Goal: Task Accomplishment & Management: Complete application form

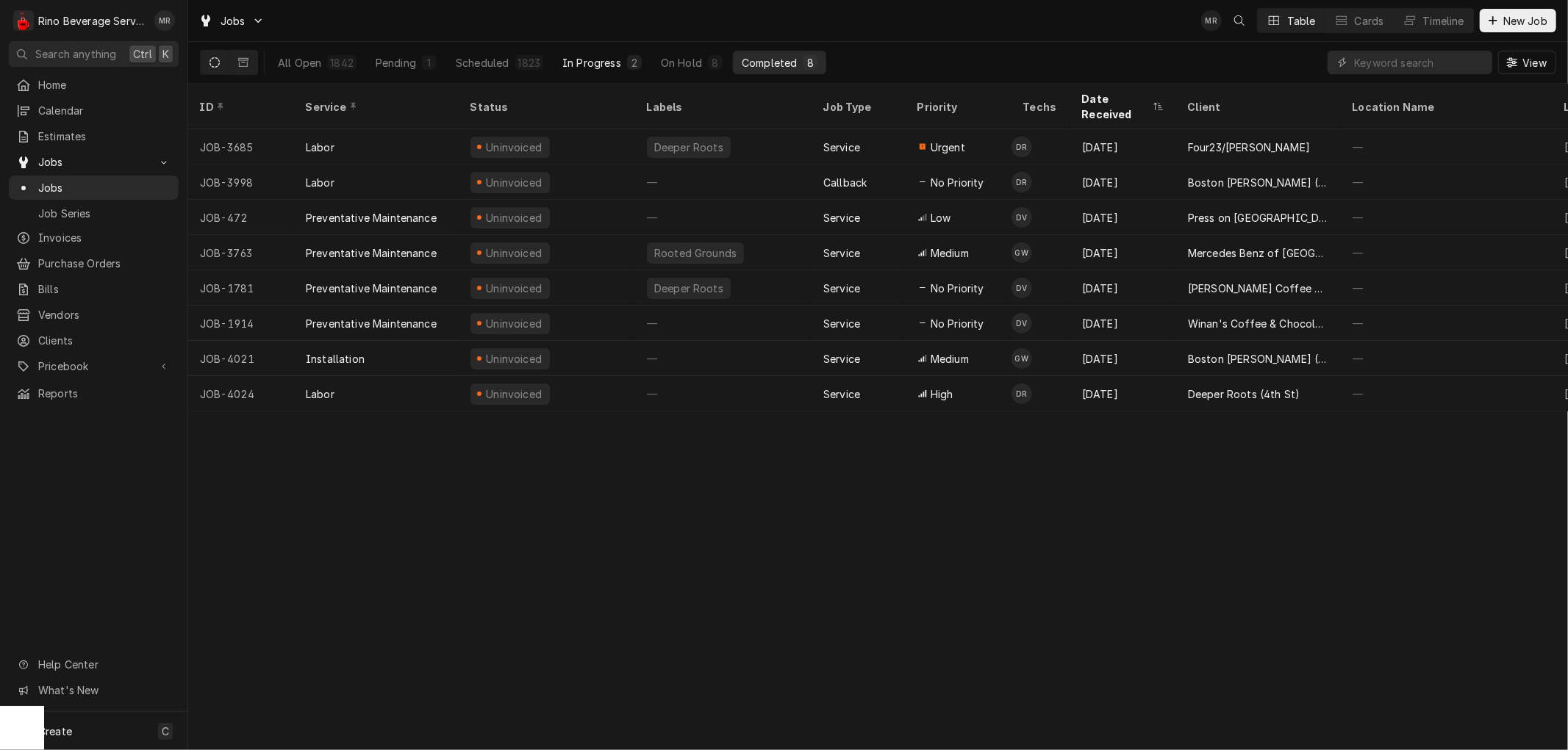
click at [592, 57] on div "In Progress" at bounding box center [591, 63] width 58 height 16
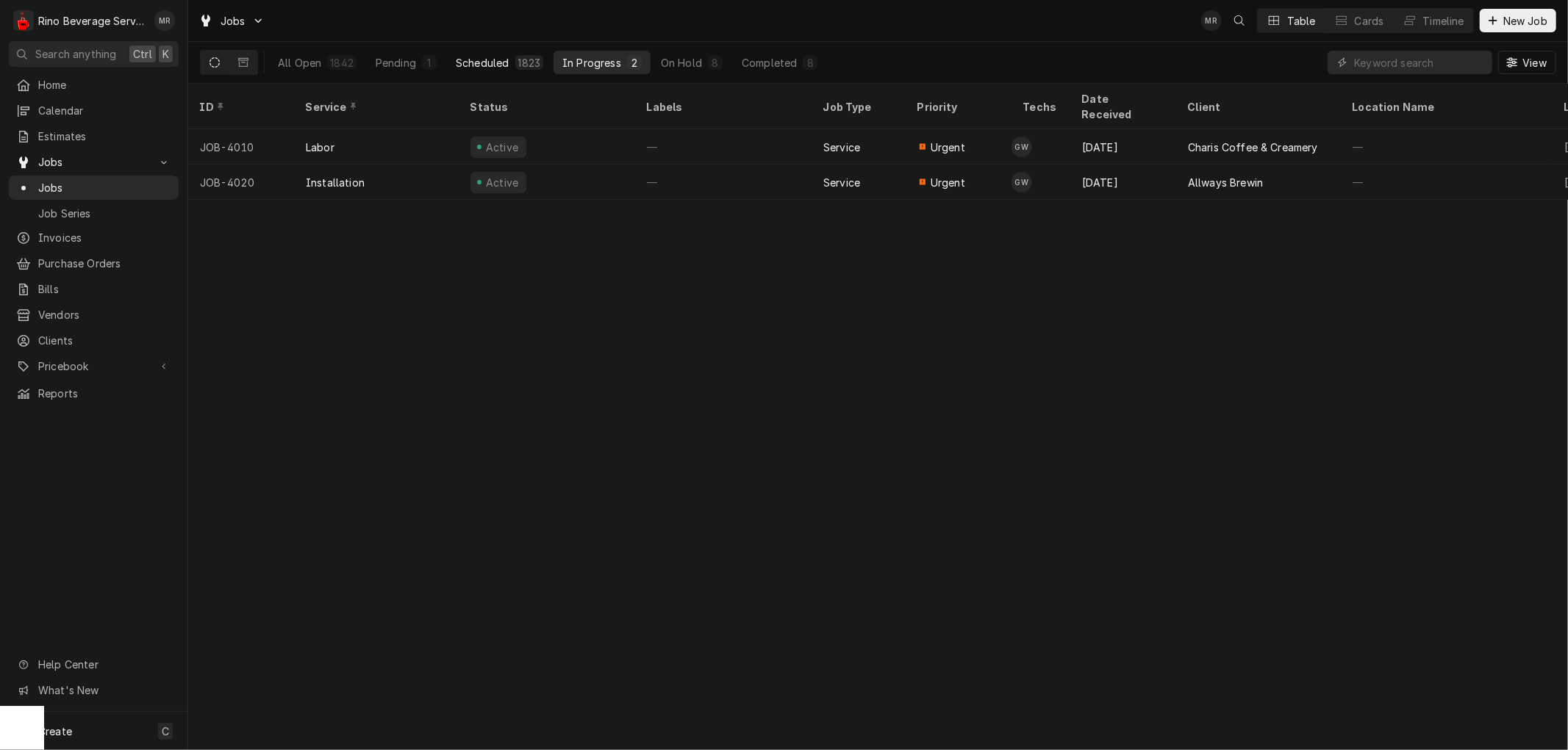
click at [490, 61] on div "Scheduled" at bounding box center [482, 63] width 53 height 16
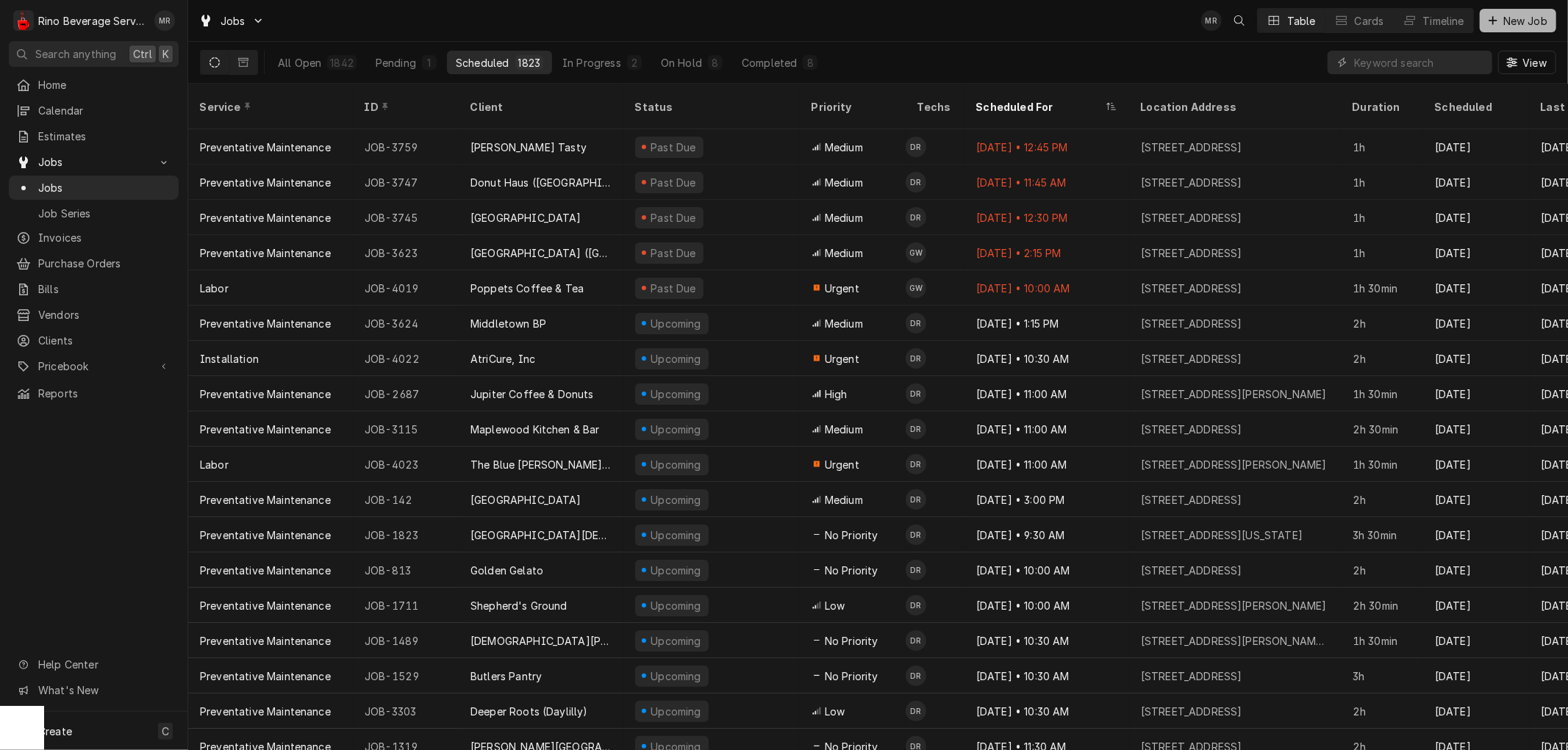
click at [1508, 21] on span "New Job" at bounding box center [1525, 21] width 50 height 16
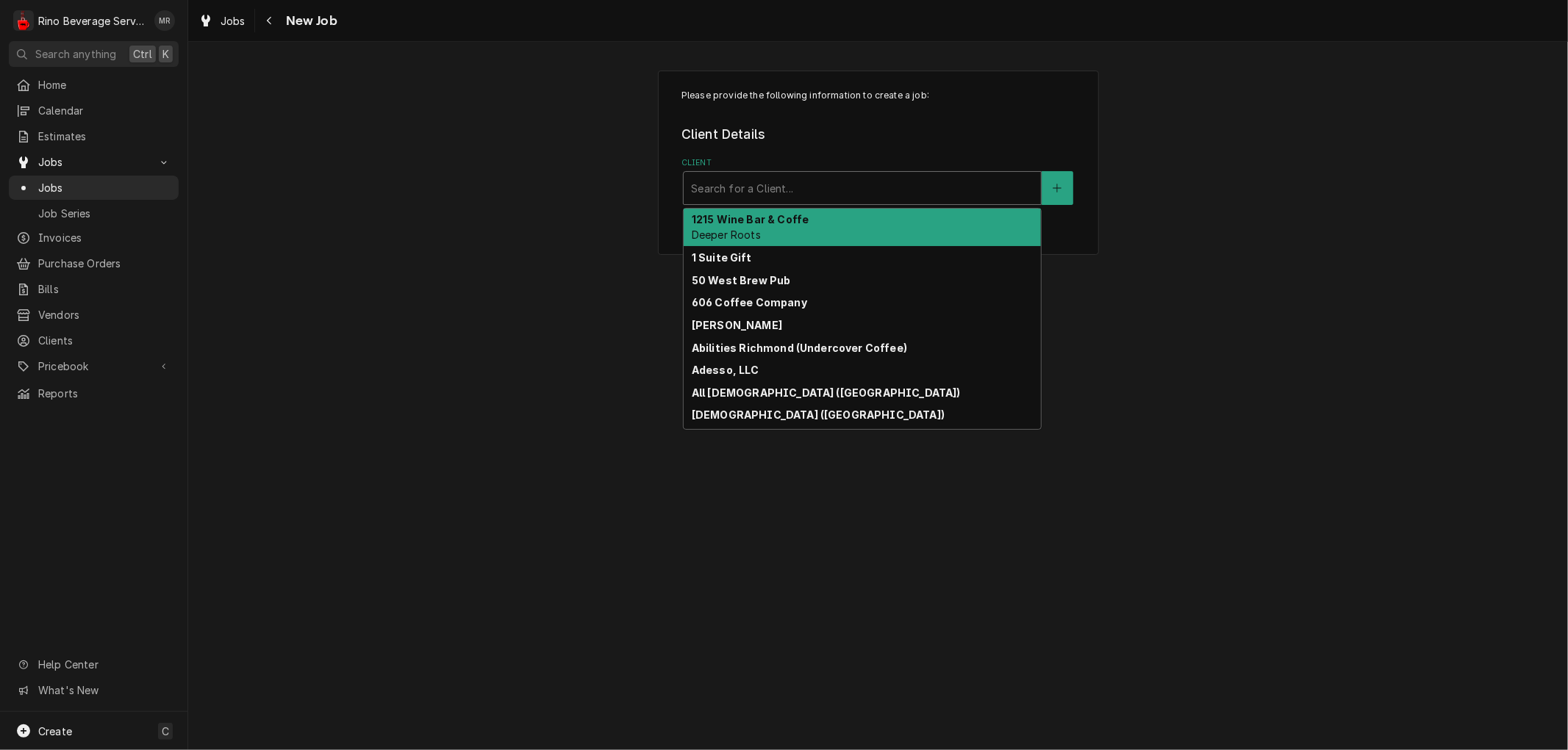
click at [842, 182] on div "Client" at bounding box center [862, 188] width 343 height 27
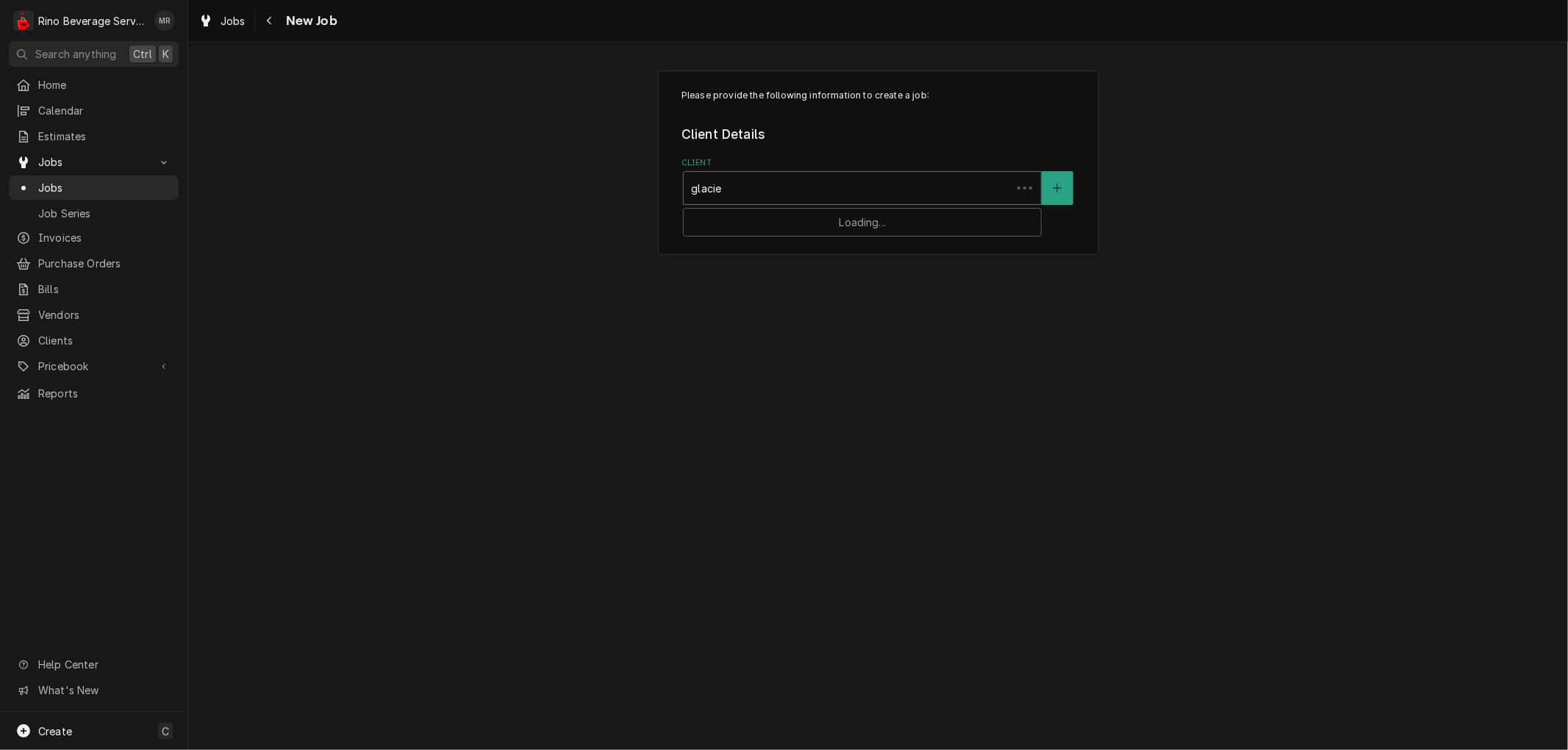
type input "glacier"
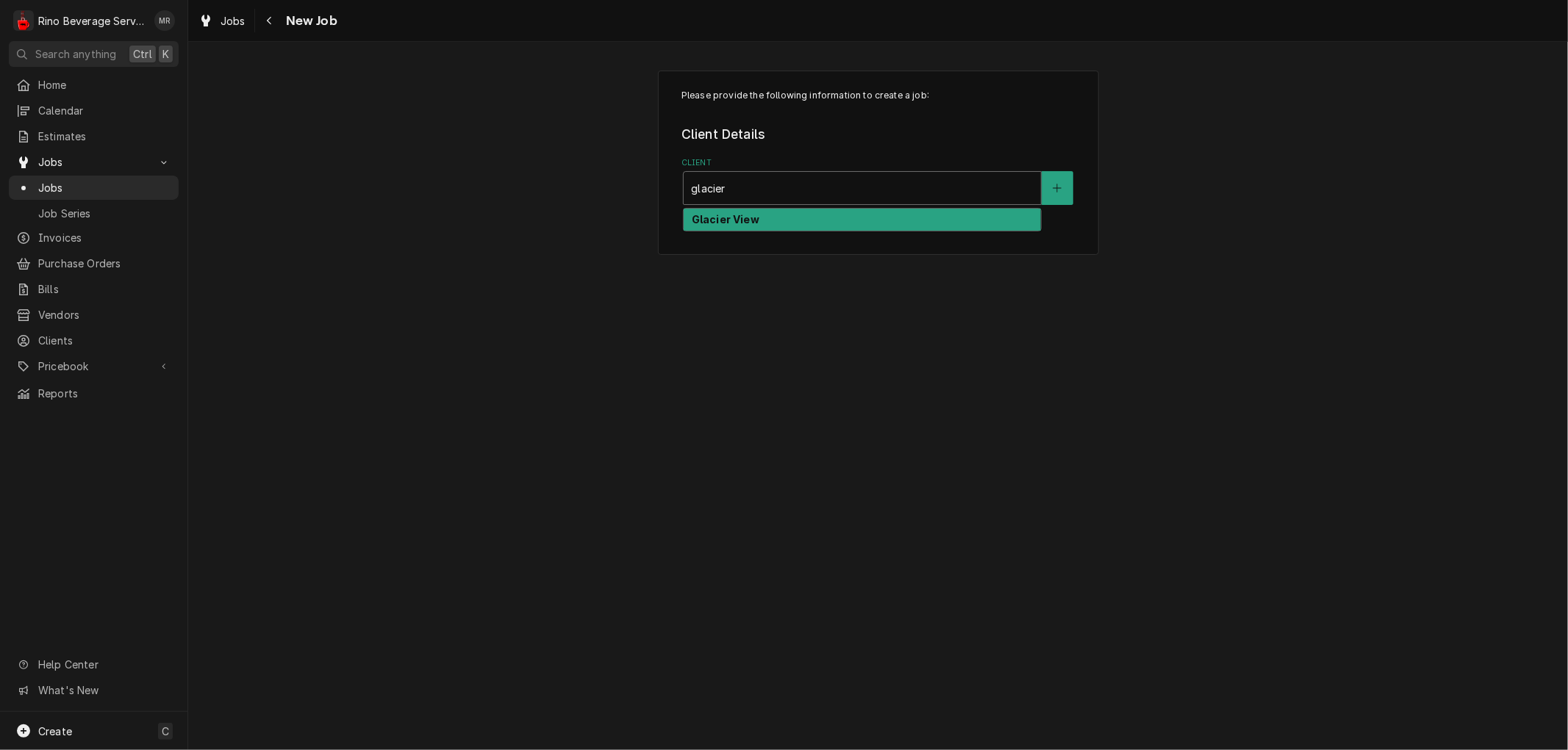
click at [828, 220] on div "Glacier View" at bounding box center [862, 219] width 357 height 23
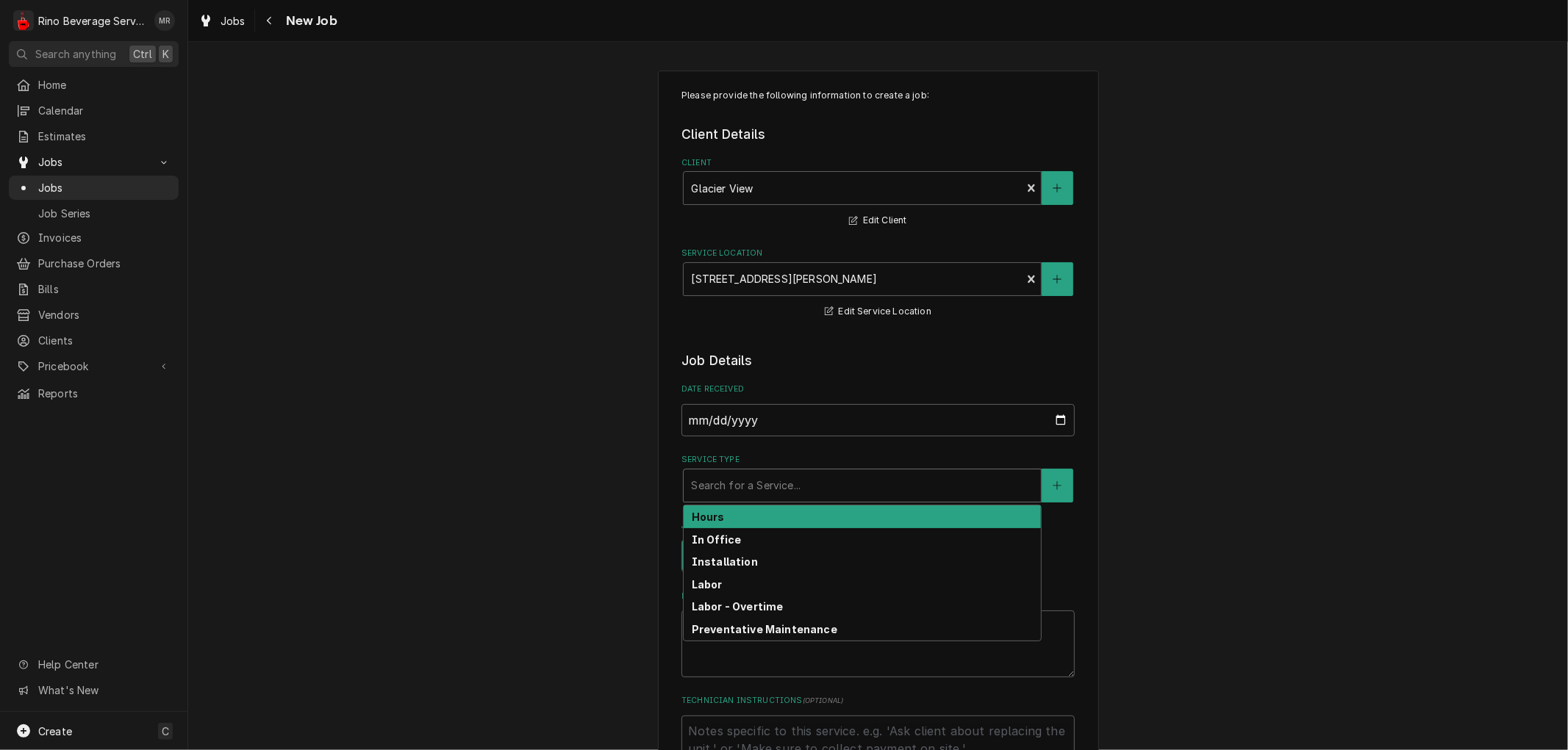
click at [754, 487] on div "Service Type" at bounding box center [862, 485] width 343 height 27
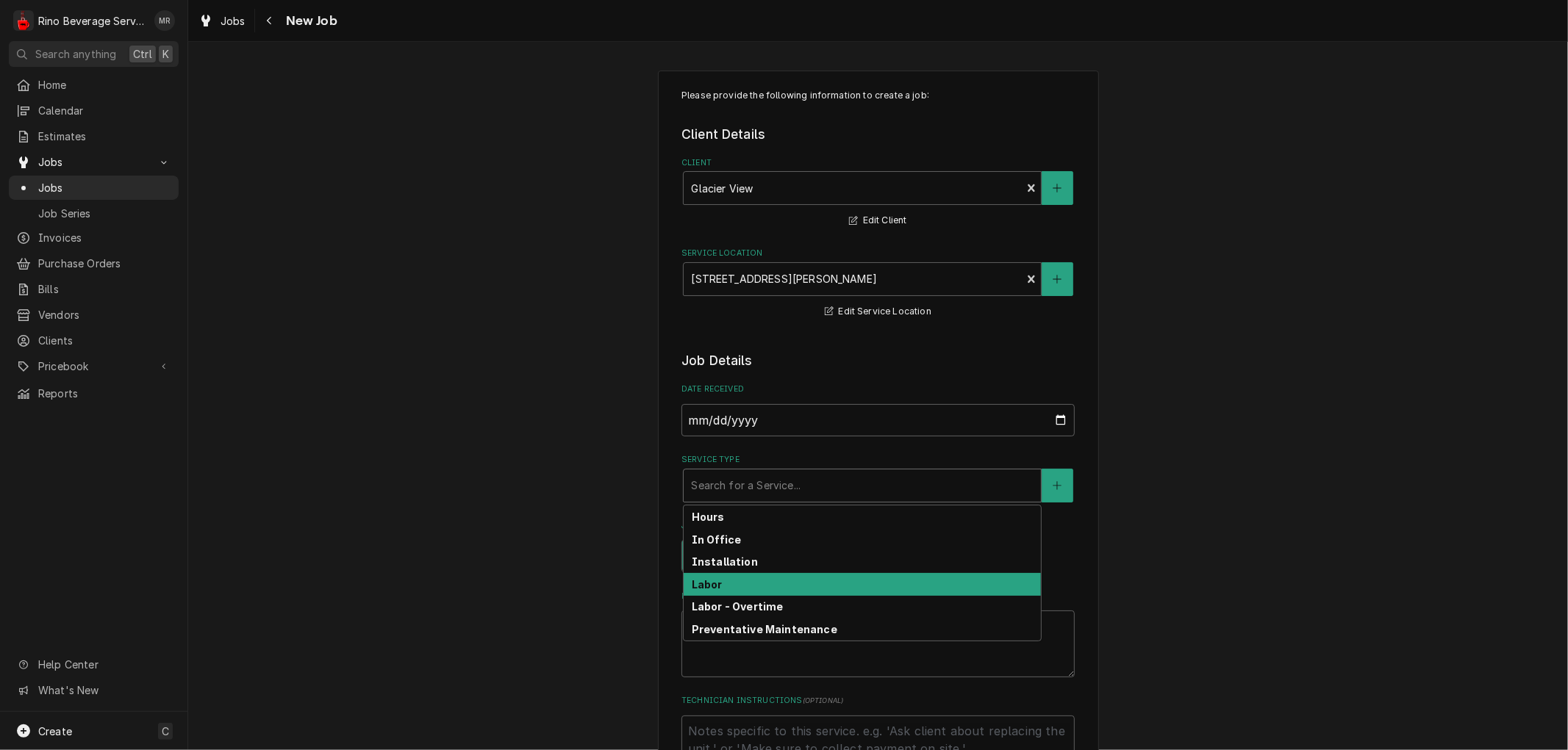
click at [739, 588] on div "Labor" at bounding box center [862, 584] width 357 height 23
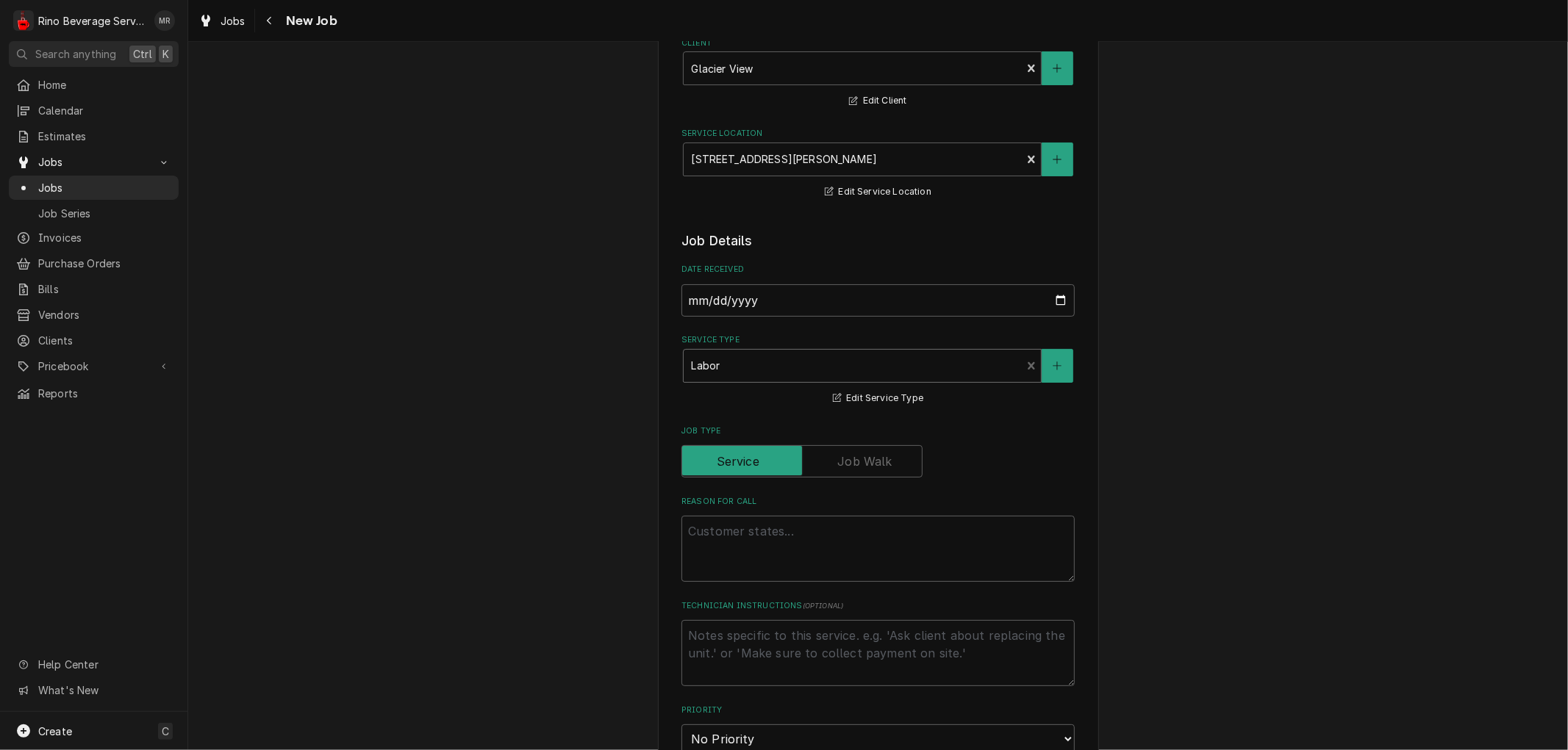
scroll to position [245, 0]
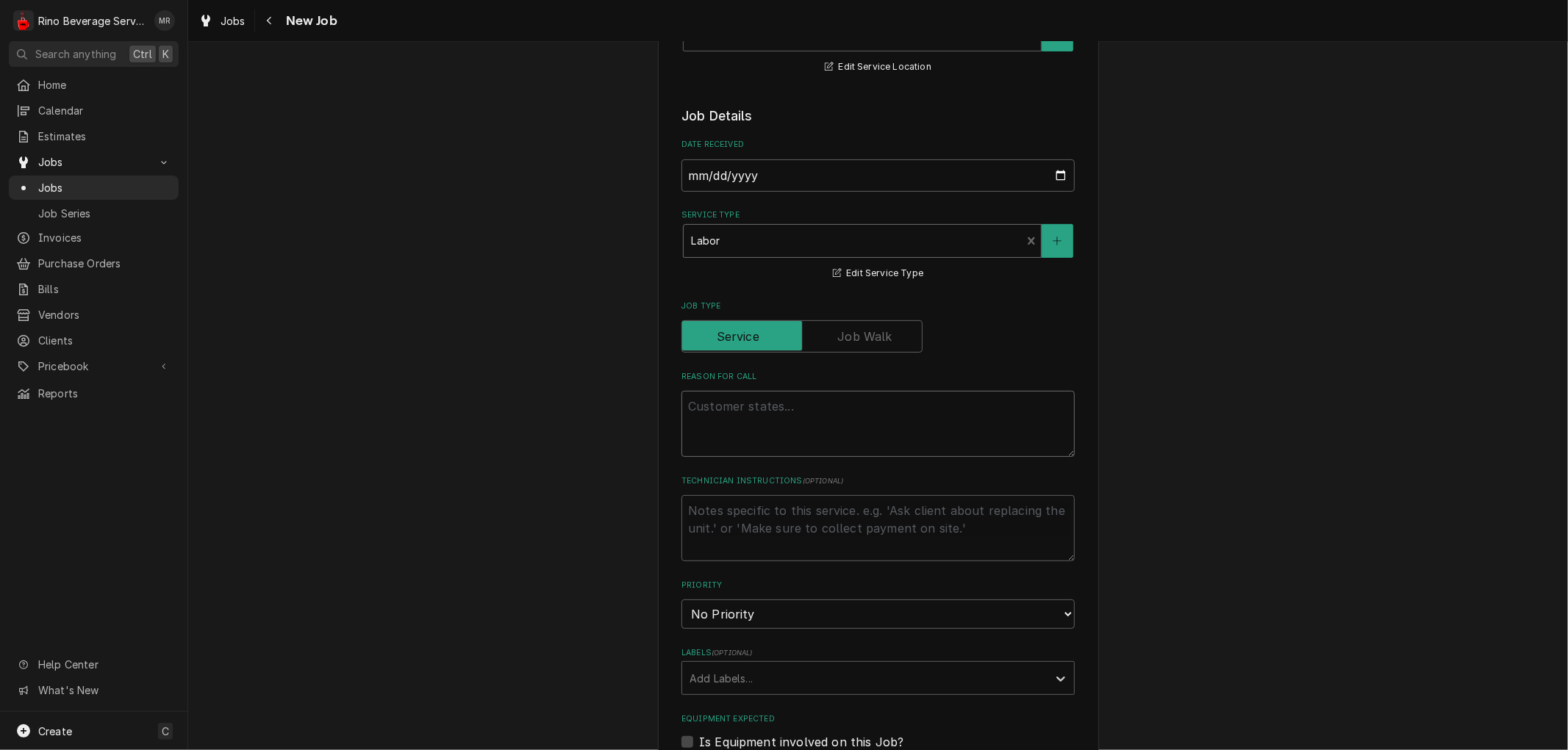
click at [733, 415] on textarea "Reason For Call" at bounding box center [878, 424] width 393 height 66
type textarea "x"
type textarea "p"
type textarea "x"
type textarea "pu"
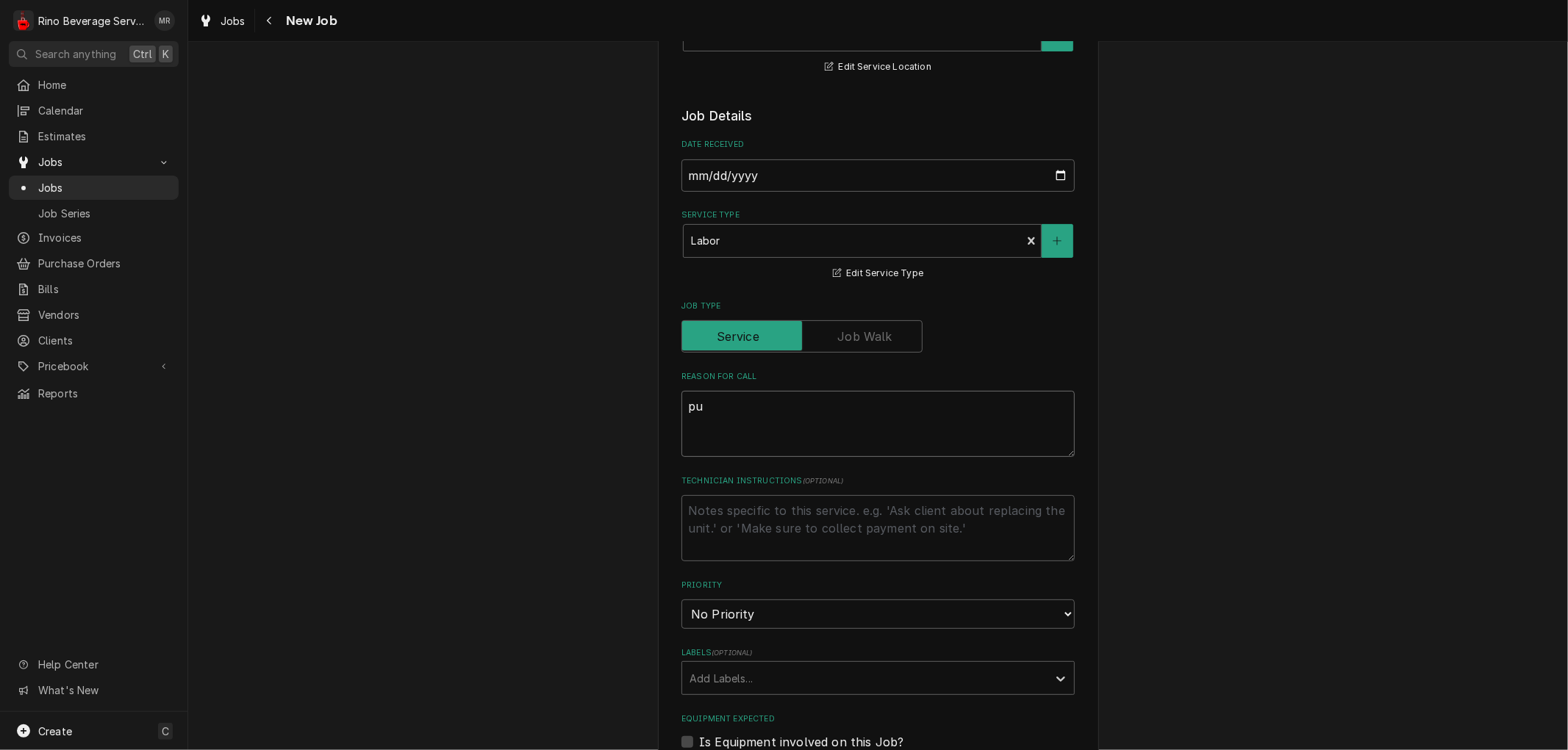
type textarea "x"
type textarea "pum"
type textarea "x"
type textarea "pump"
type textarea "x"
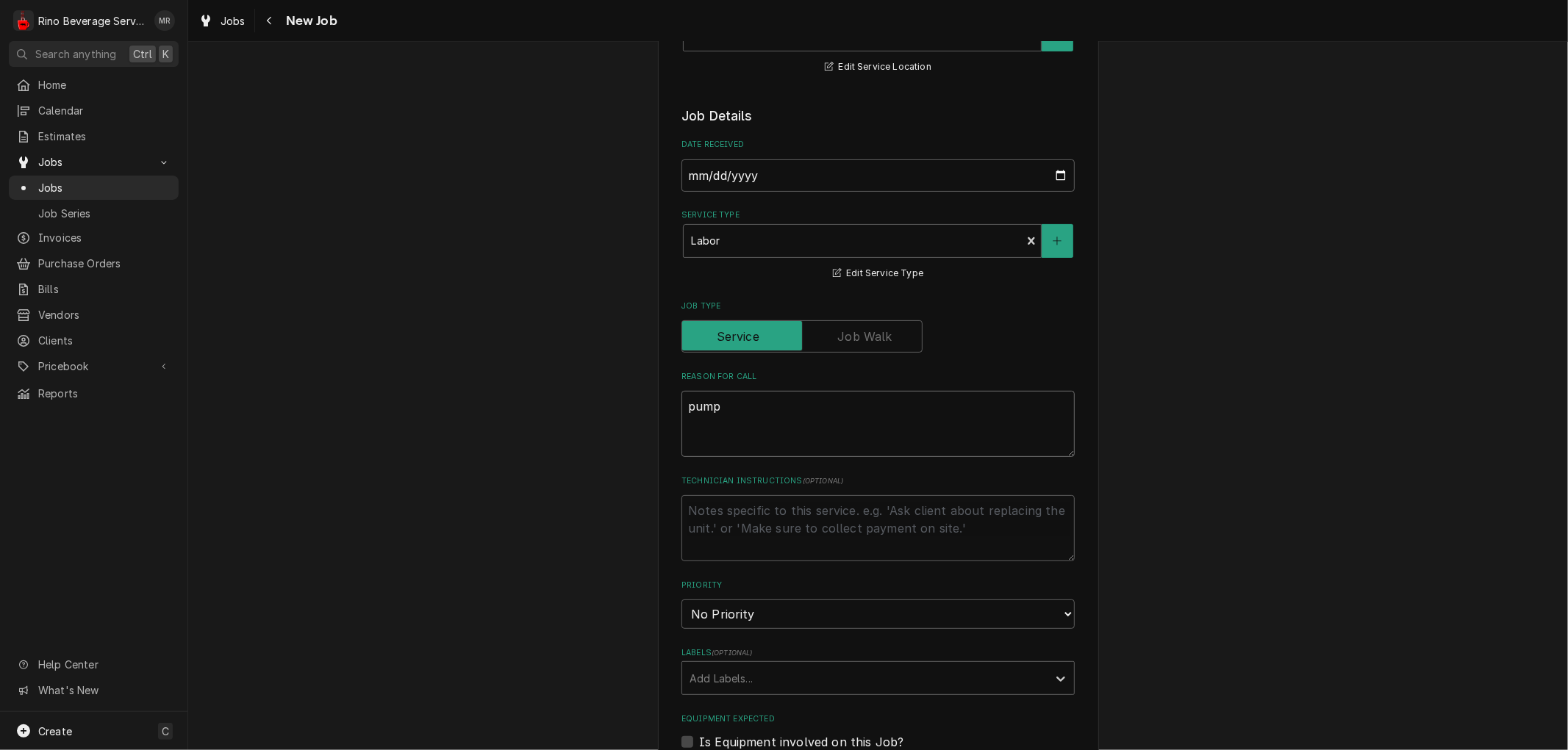
type textarea "pump"
type textarea "x"
type textarea "pump o"
type textarea "x"
type textarea "pump on"
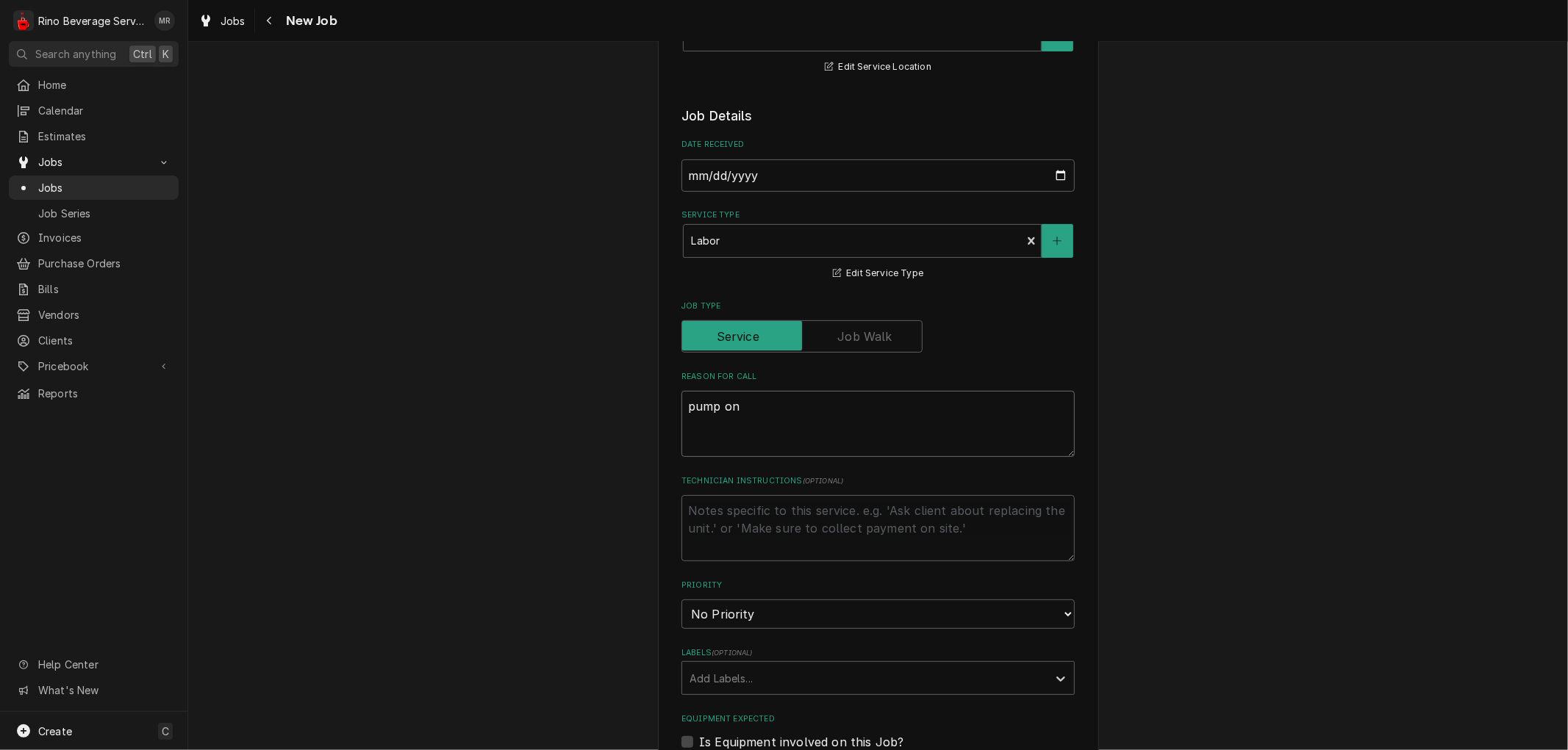
type textarea "x"
type textarea "pump on"
type textarea "x"
type textarea "pump on e"
type textarea "x"
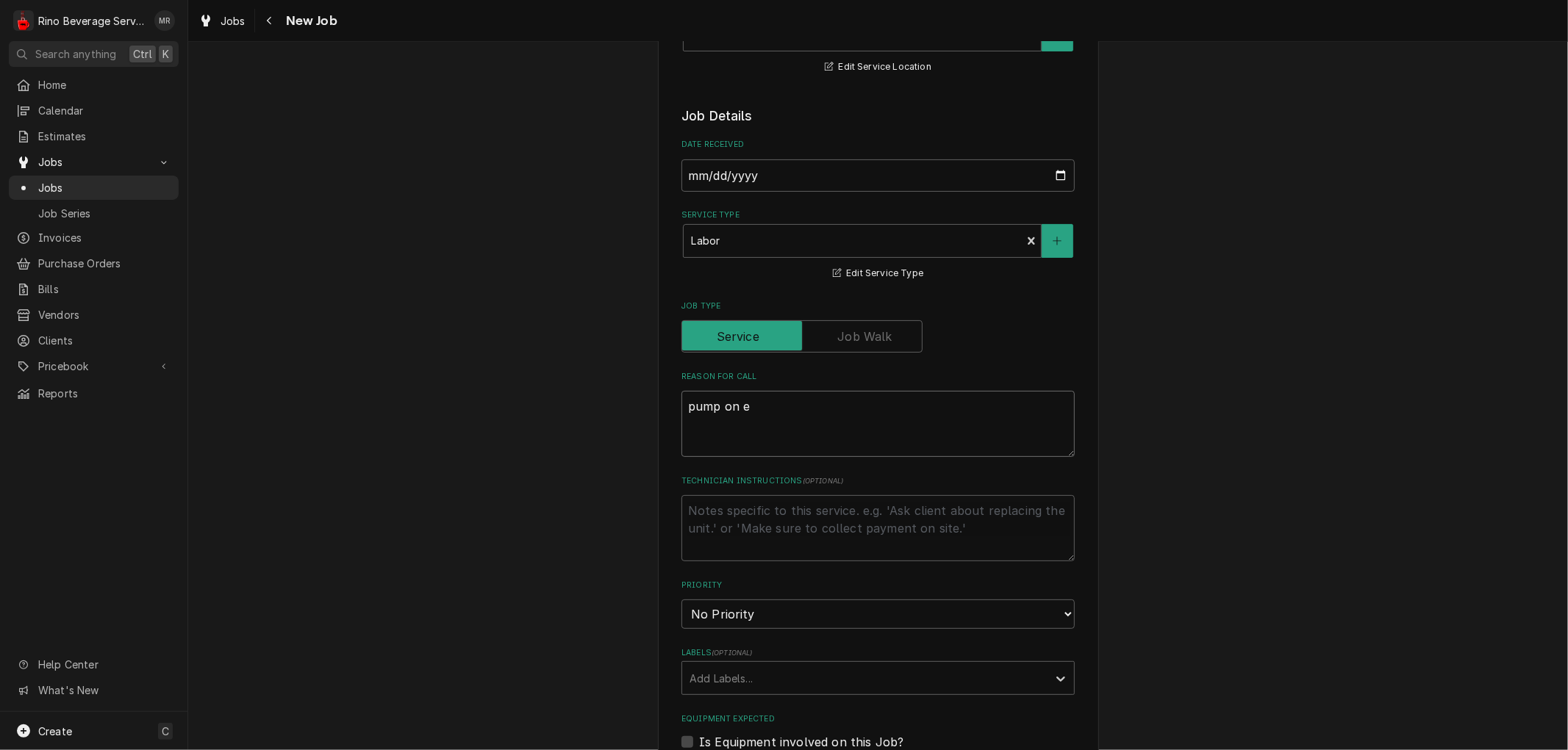
type textarea "pump on es"
type textarea "x"
type textarea "pump on esp"
type textarea "x"
type textarea "pump on espr"
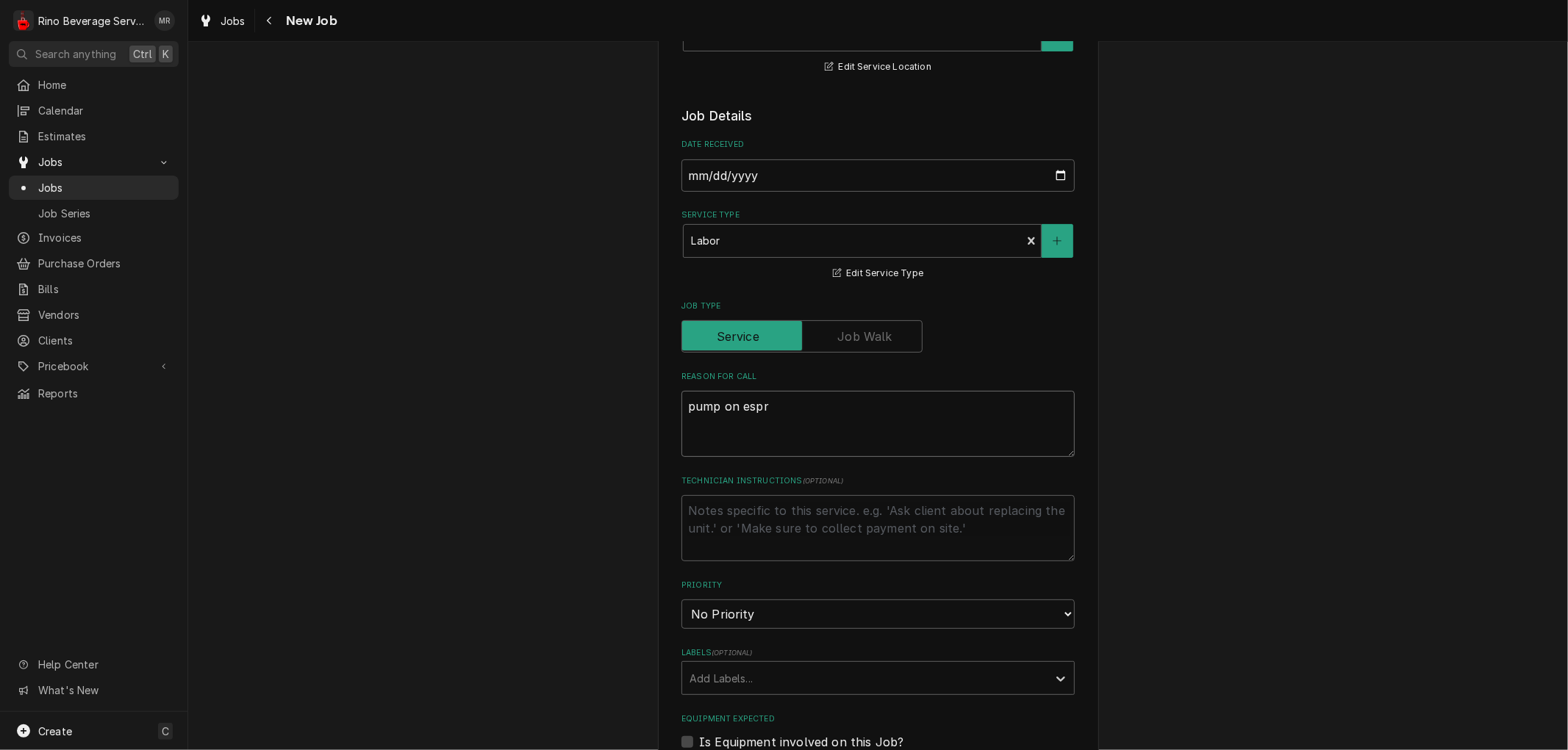
type textarea "x"
type textarea "pump on espre"
type textarea "x"
type textarea "pump on espres"
type textarea "x"
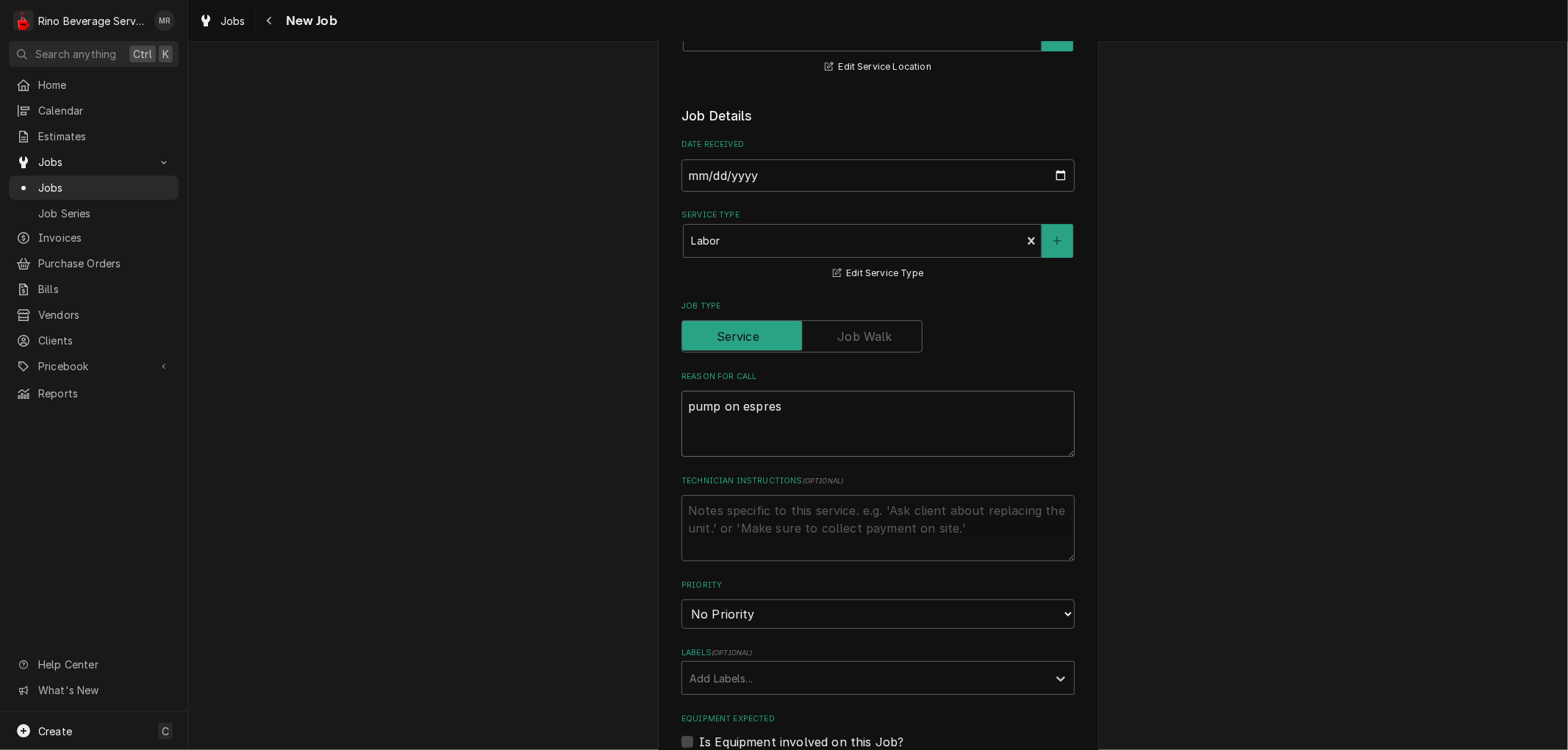
type textarea "pump on espress"
type textarea "x"
type textarea "pump on espresso"
type textarea "x"
type textarea "pump on espresso"
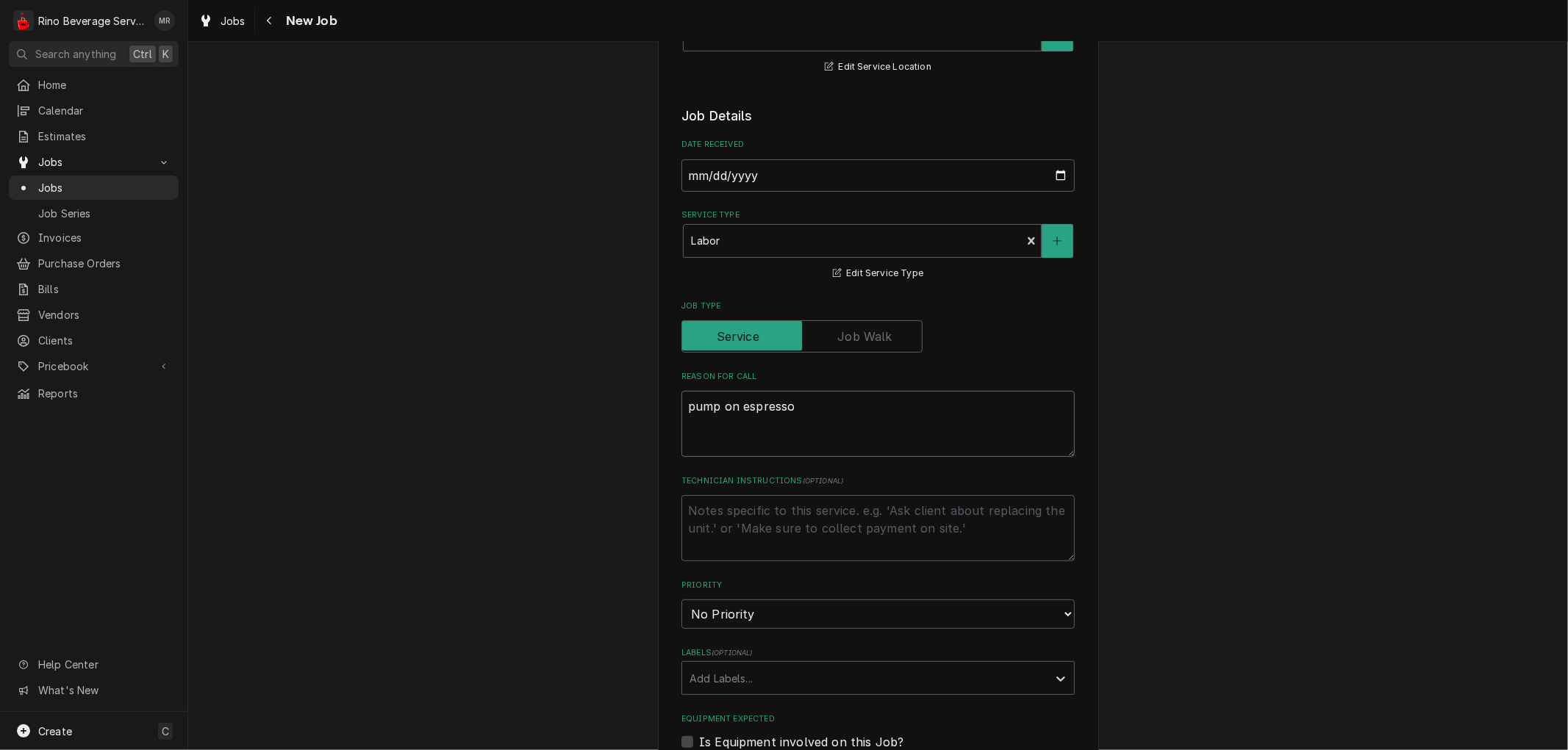
type textarea "x"
type textarea "pump on espresso m"
type textarea "x"
type textarea "pump on espresso ma"
type textarea "x"
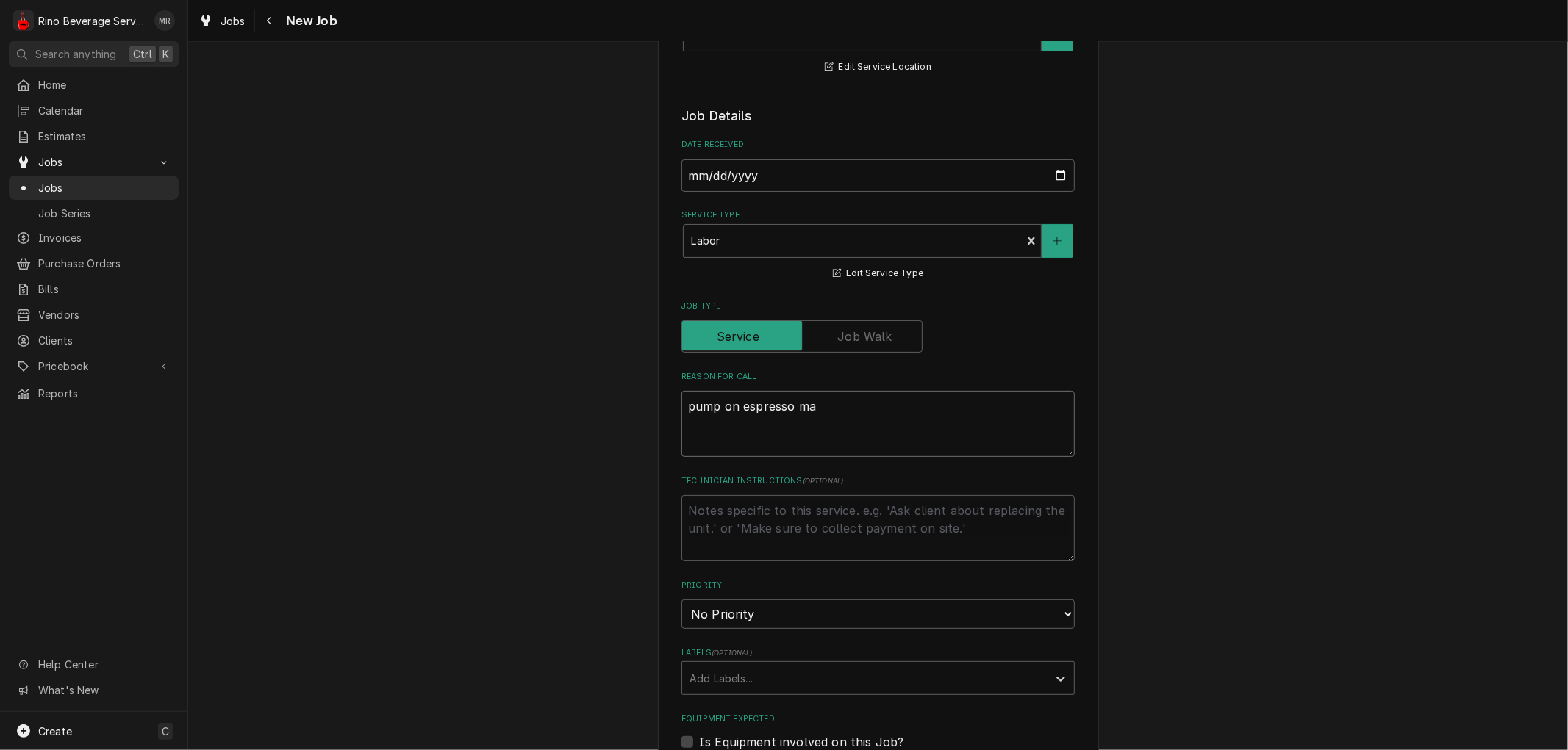
type textarea "pump on espresso mac"
type textarea "x"
type textarea "pump on espresso mach"
type textarea "x"
type textarea "pump on espresso machi"
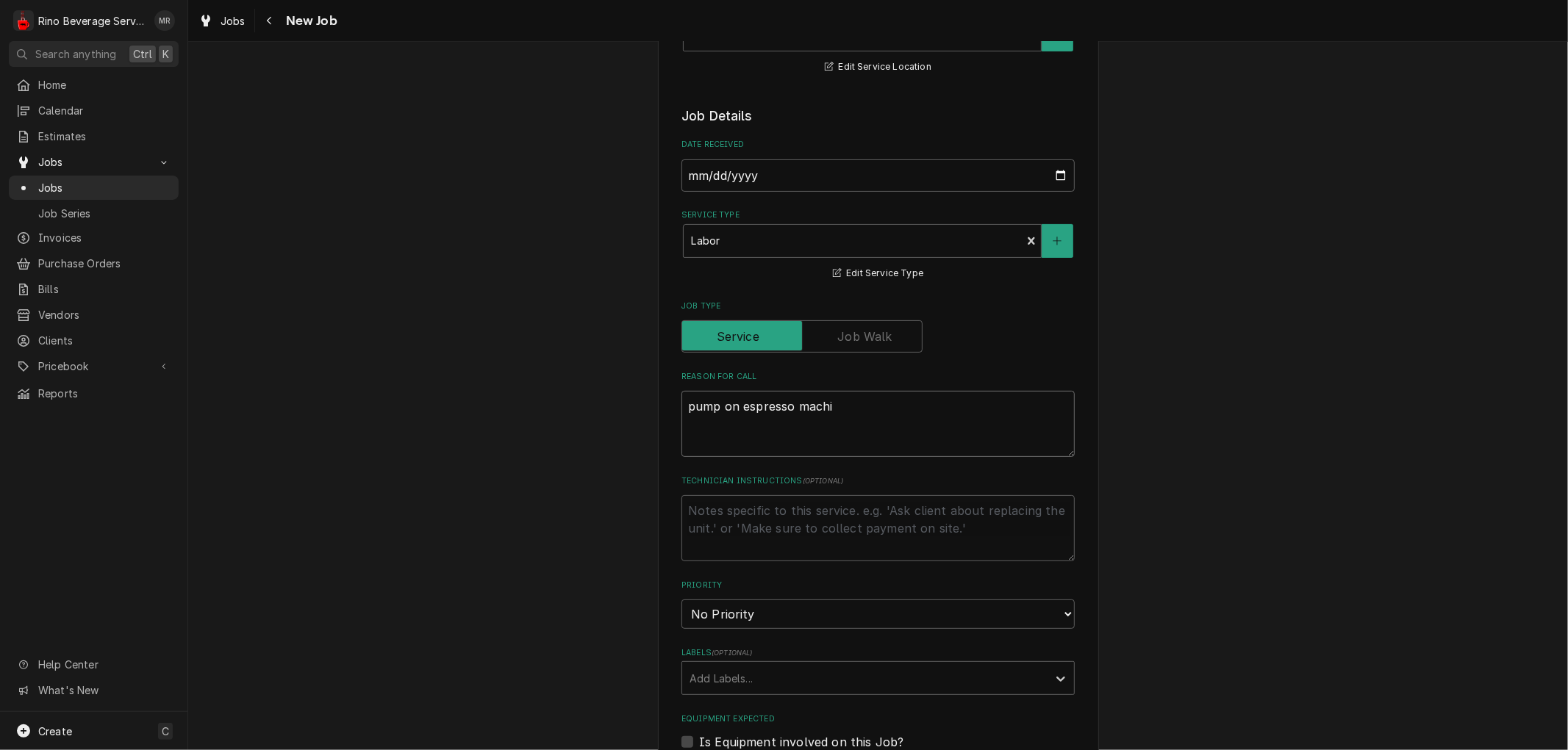
type textarea "x"
type textarea "pump on espresso machin"
type textarea "x"
type textarea "pump on espresso machine"
type textarea "x"
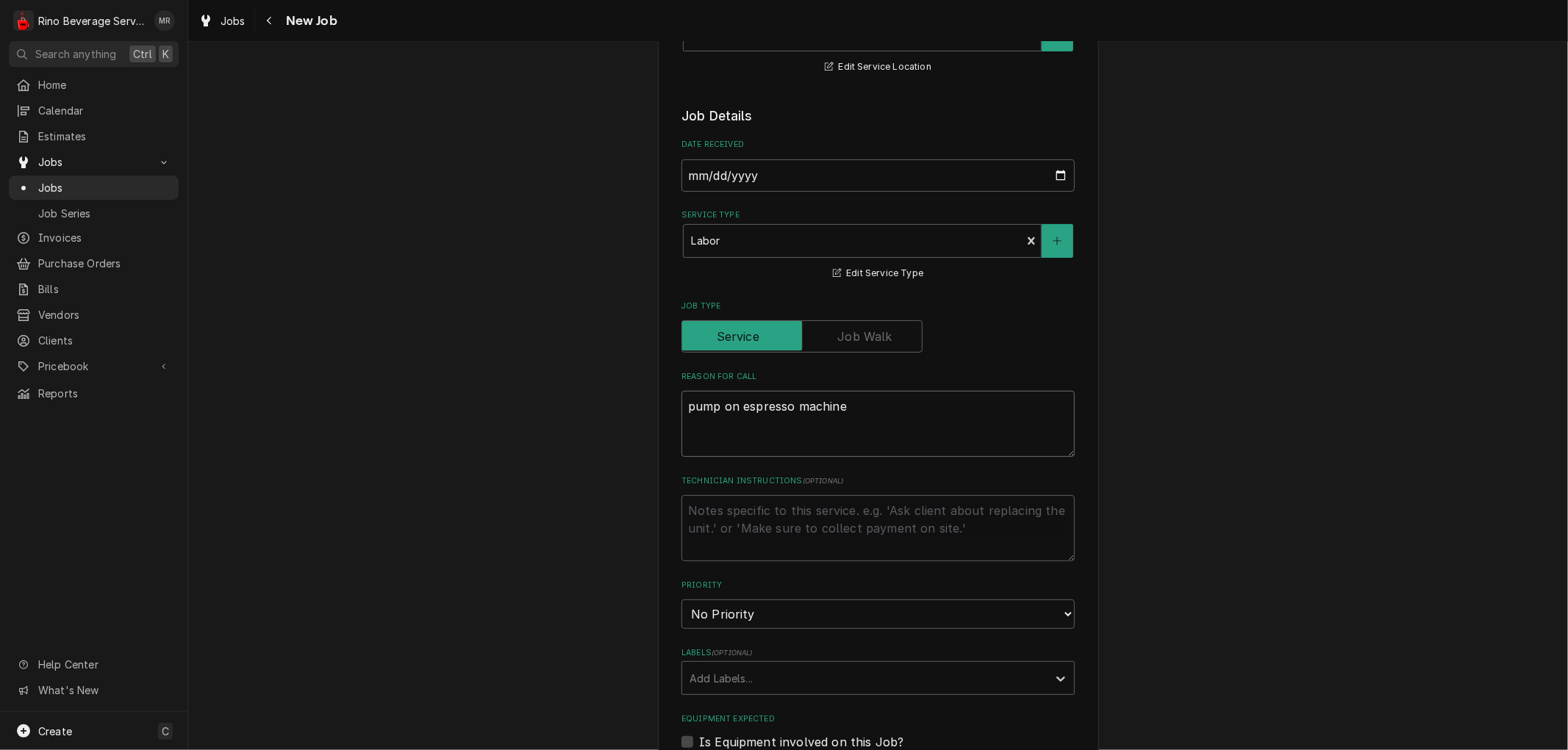
type textarea "pump on espresso machine"
type textarea "x"
type textarea "pump on espresso machine d"
type textarea "x"
type textarea "pump on espresso machine do"
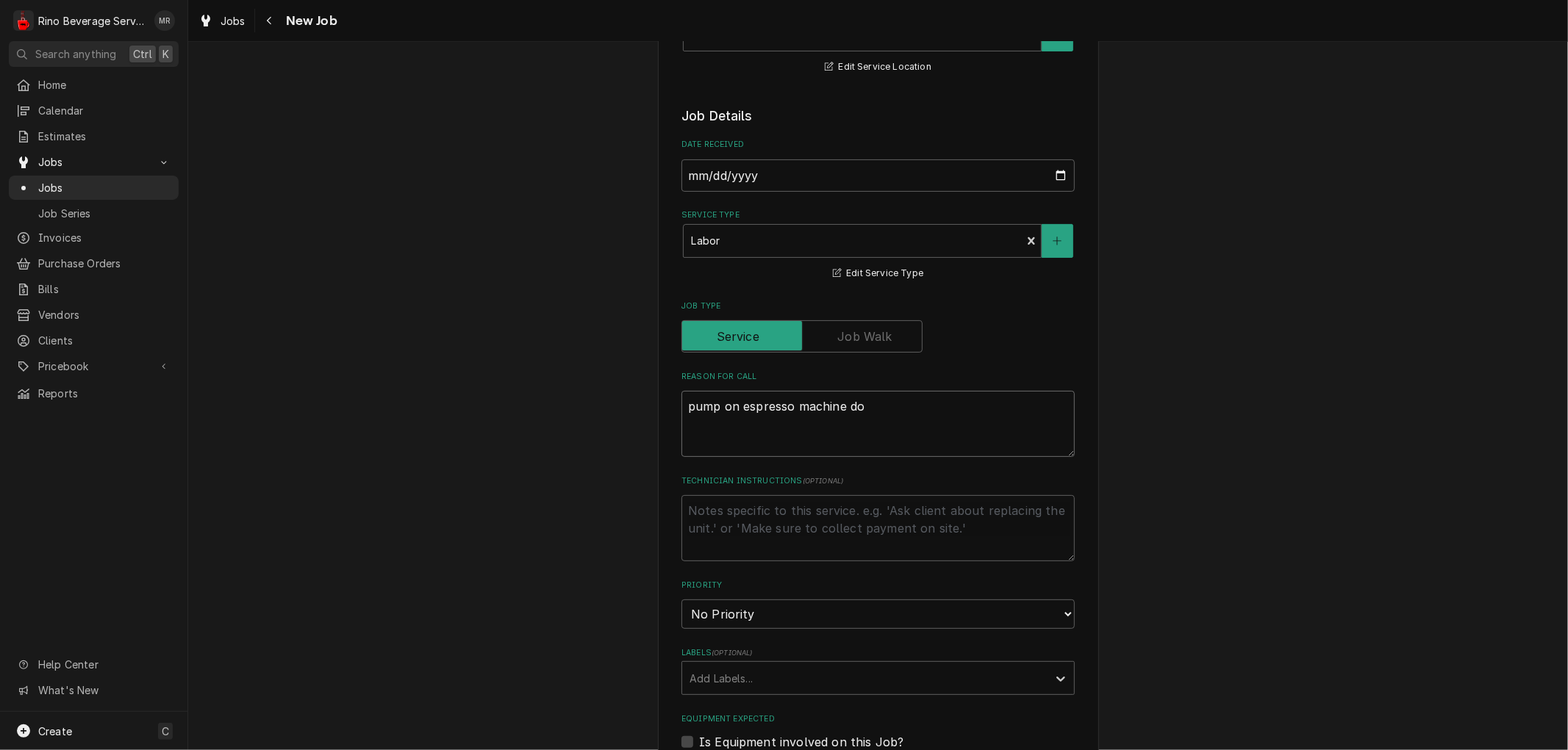
type textarea "x"
type textarea "pump on espresso machine doe"
type textarea "x"
type textarea "pump on espresso machine does"
type textarea "x"
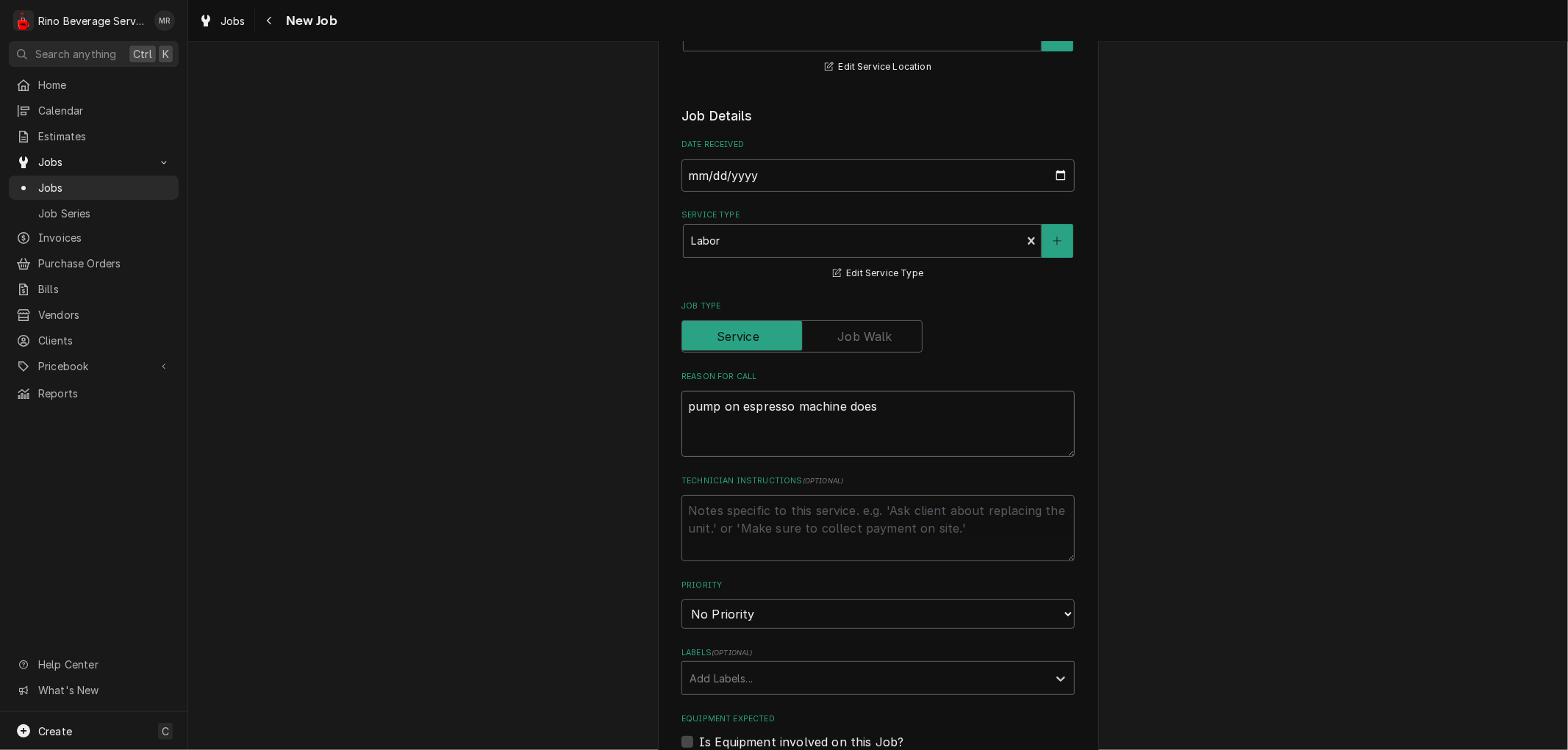
type textarea "pump on espresso machine doesn"
type textarea "x"
type textarea "pump on espresso machine doesnt"
type textarea "x"
type textarea "pump on espresso machine doesnt"
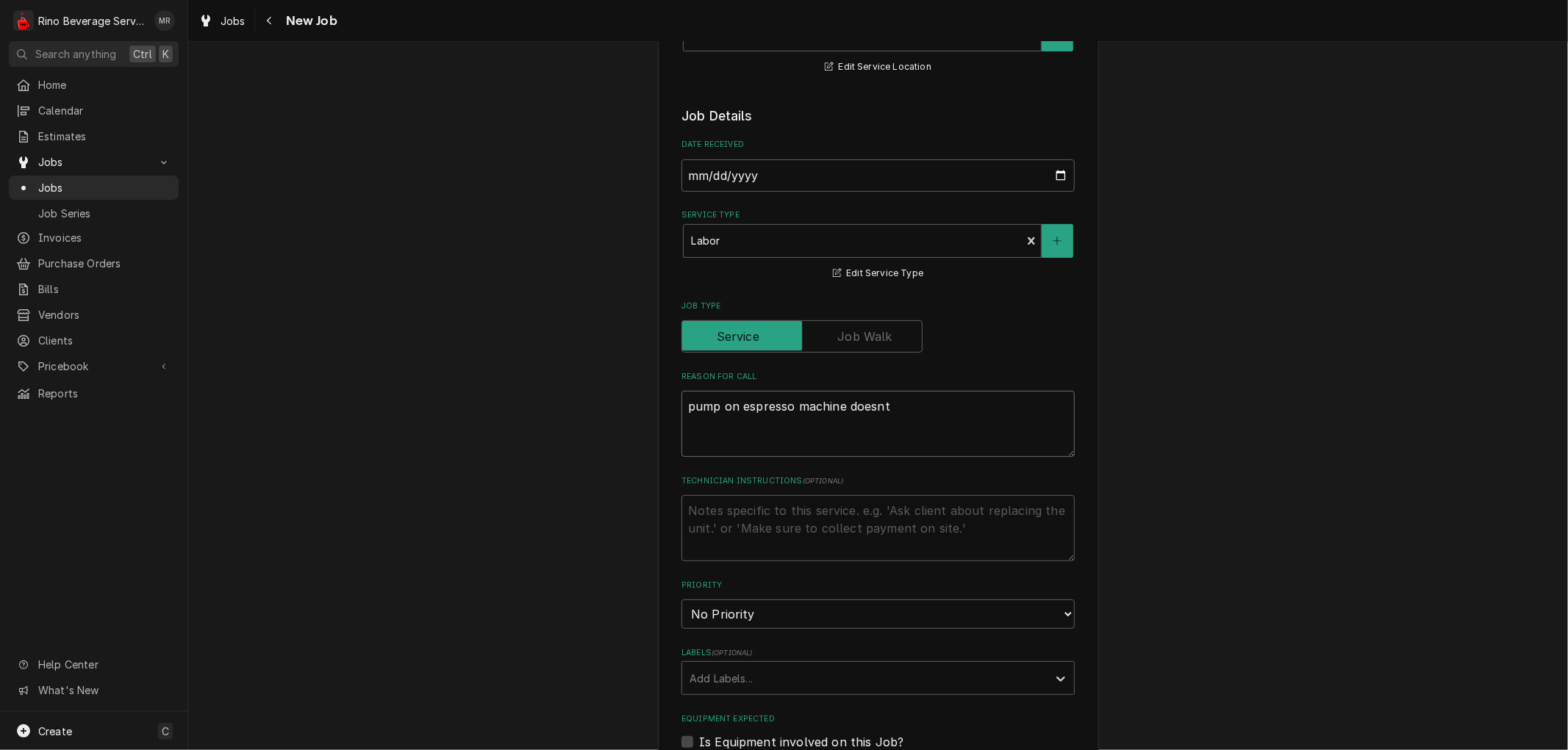
type textarea "x"
type textarea "pump on espresso machine doesnt"
type textarea "x"
type textarea "pump on espresso machine doesn"
type textarea "x"
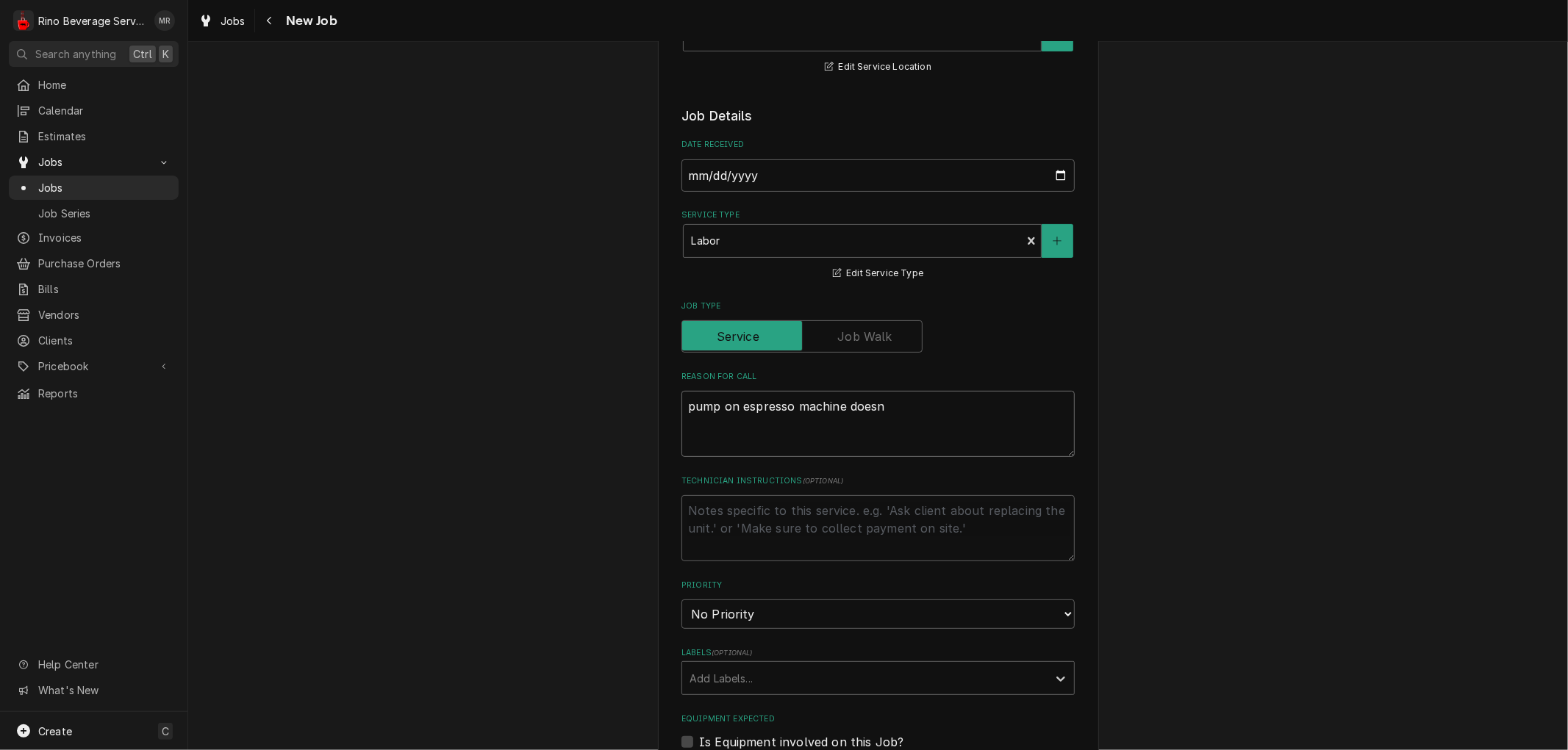
type textarea "pump on espresso machine doesn,"
type textarea "x"
type textarea "pump on espresso machine doesn,t"
type textarea "x"
type textarea "pump on espresso machine doesn,t"
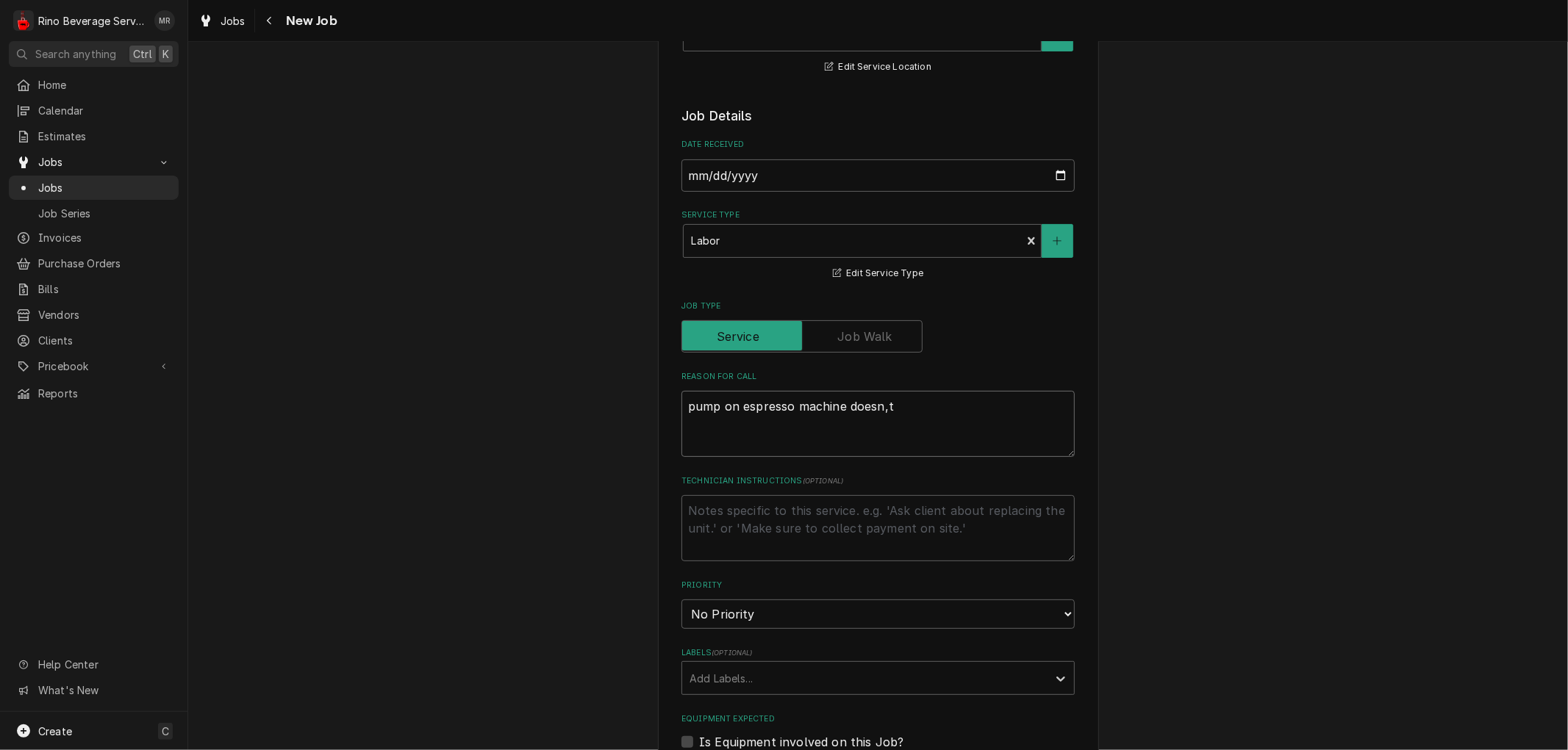
type textarea "x"
type textarea "pump on espresso machine doesn,t"
type textarea "x"
type textarea "pump on espresso machine doesn,"
type textarea "x"
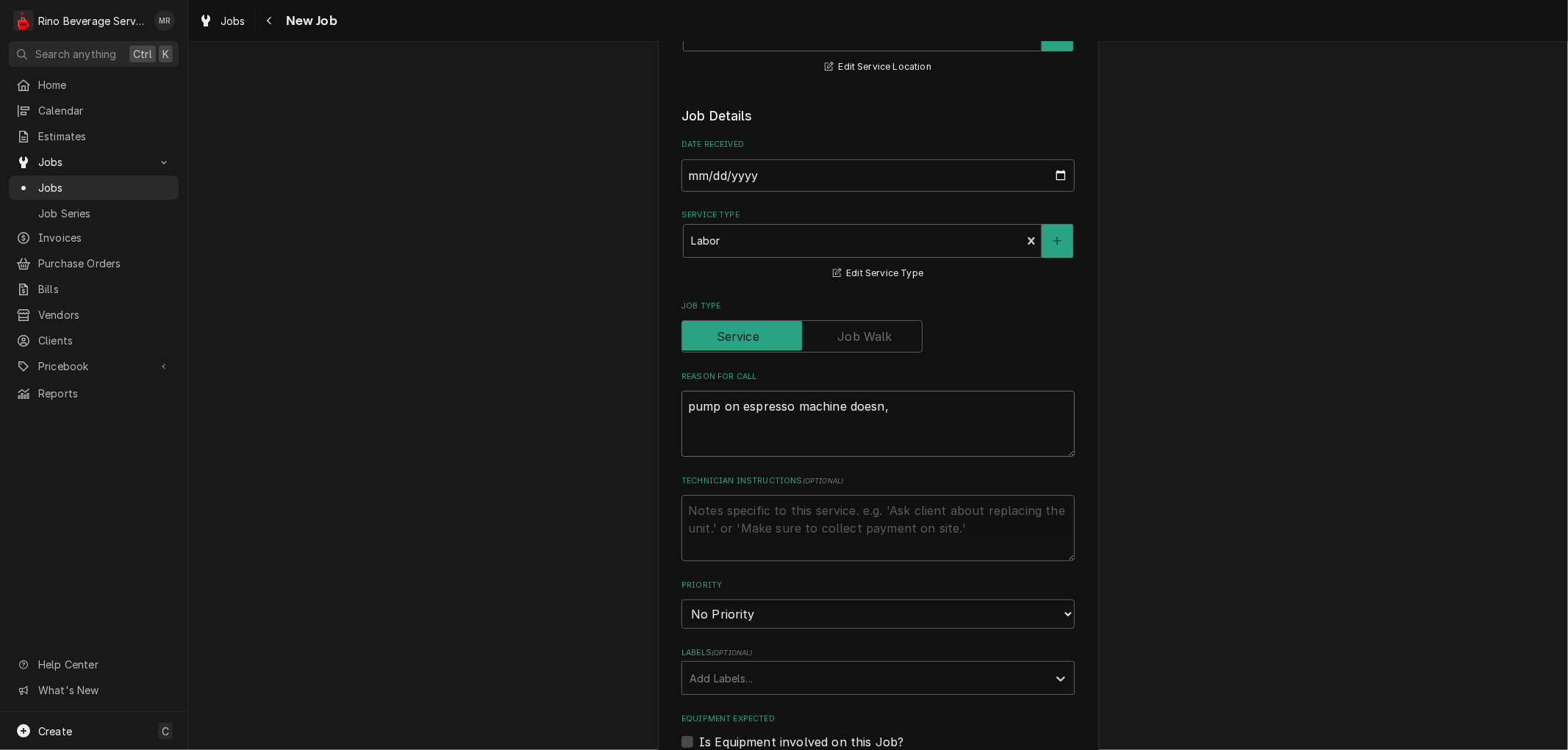
type textarea "pump on espresso machine doesn"
type textarea "x"
type textarea "pump on espresso machine doesn'"
type textarea "x"
type textarea "pump on espresso machine doesn't"
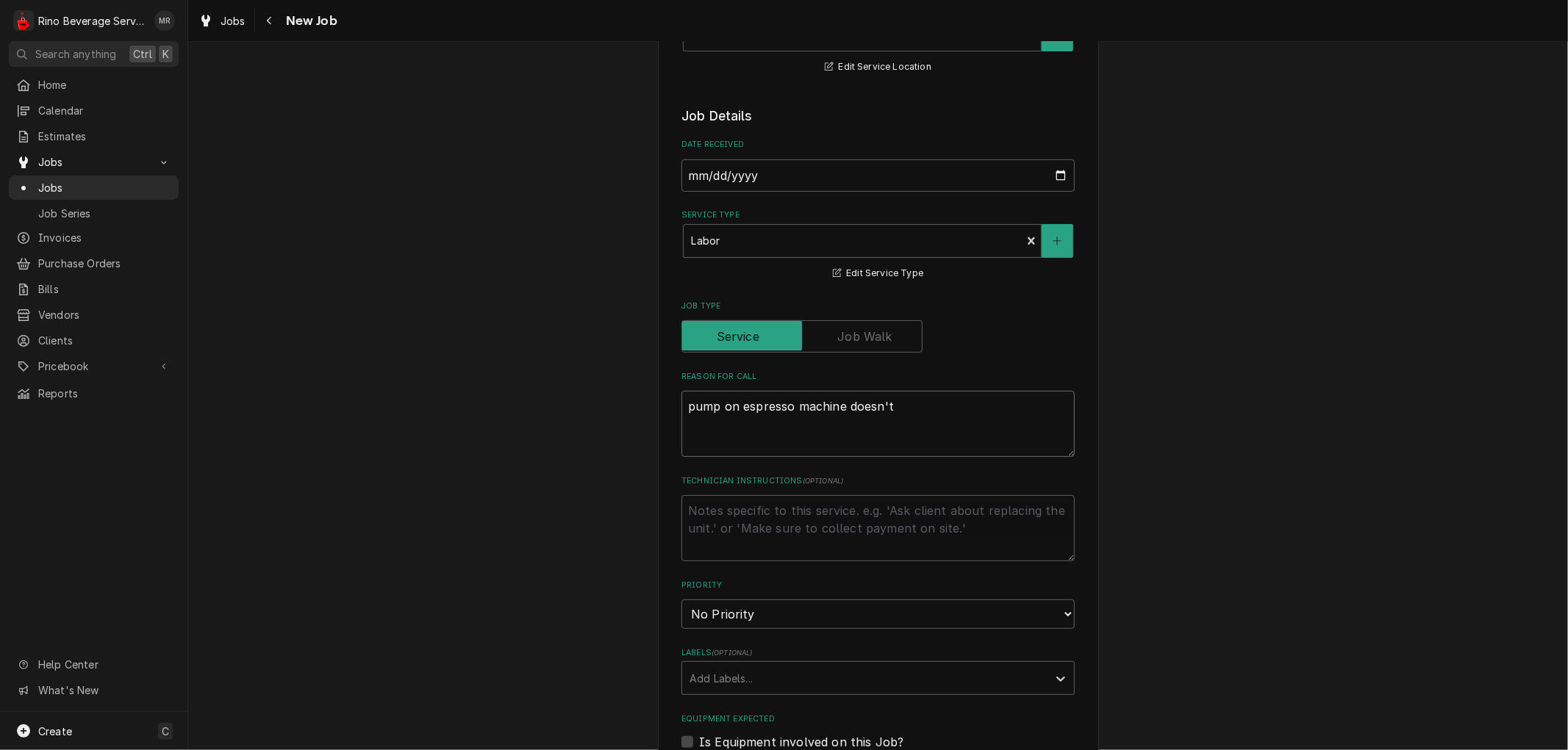
type textarea "x"
type textarea "pump on espresso machine doesn't"
type textarea "x"
type textarea "pump on espresso machine doesn't s"
type textarea "x"
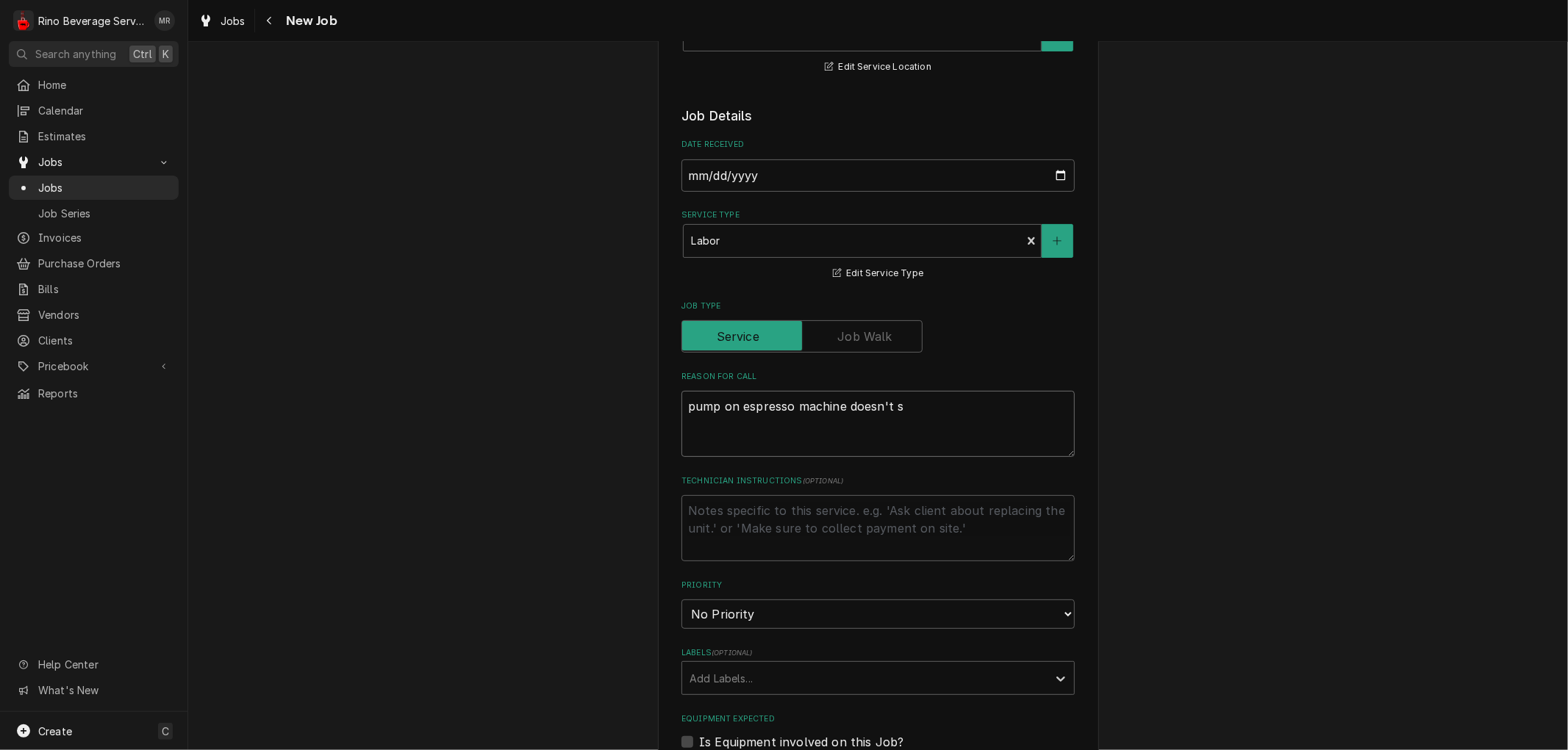
type textarea "pump on espresso machine doesn't se"
type textarea "x"
type textarea "pump on espresso machine doesn't see"
type textarea "x"
type textarea "pump on espresso machine doesn't seem"
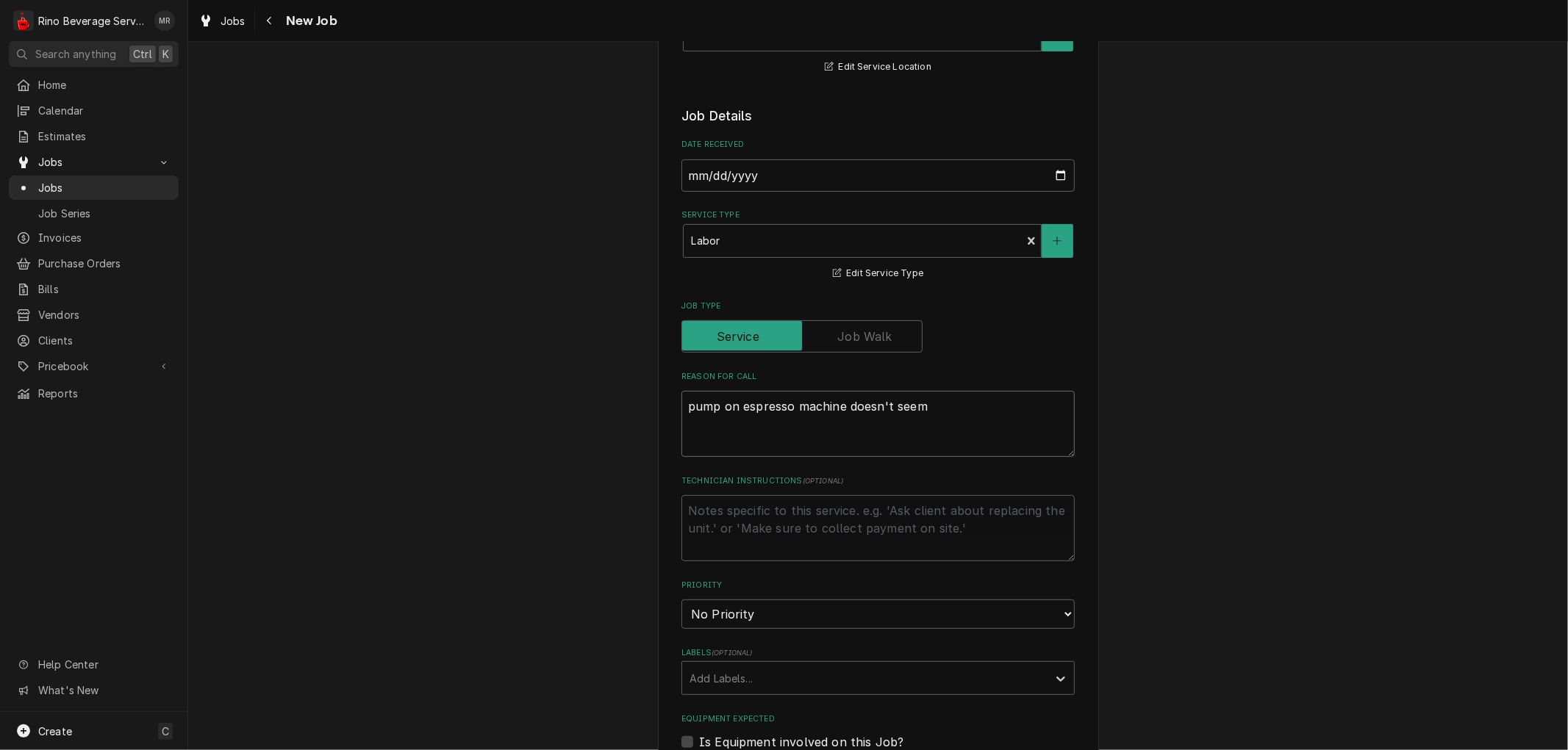
type textarea "x"
type textarea "pump on espresso machine doesn't seem"
type textarea "x"
type textarea "pump on espresso machine doesn't seem t"
type textarea "x"
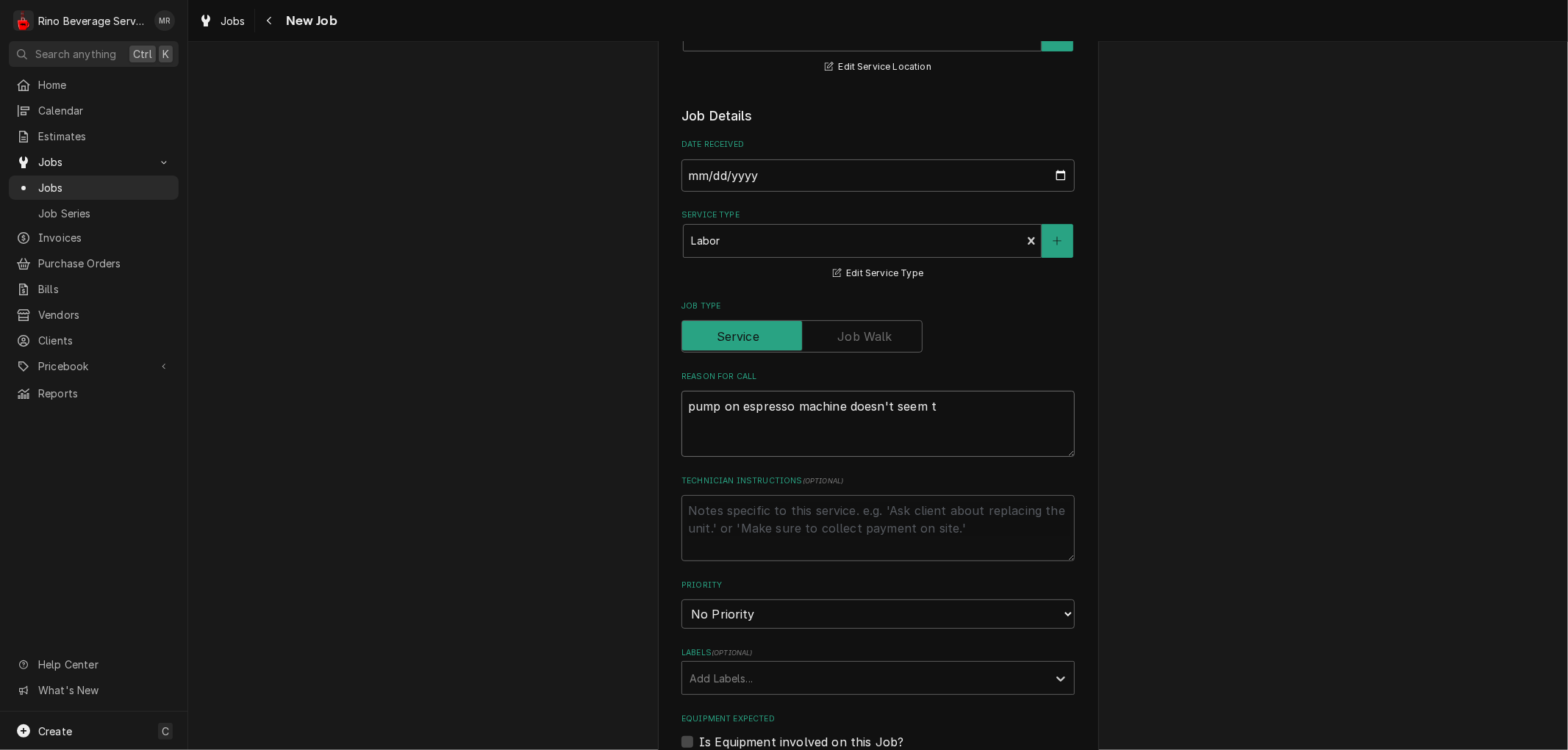
type textarea "pump on espresso machine doesn't seem to"
type textarea "x"
type textarea "pump on espresso machine doesn't seem to"
type textarea "x"
type textarea "pump on espresso machine doesn't seem to w"
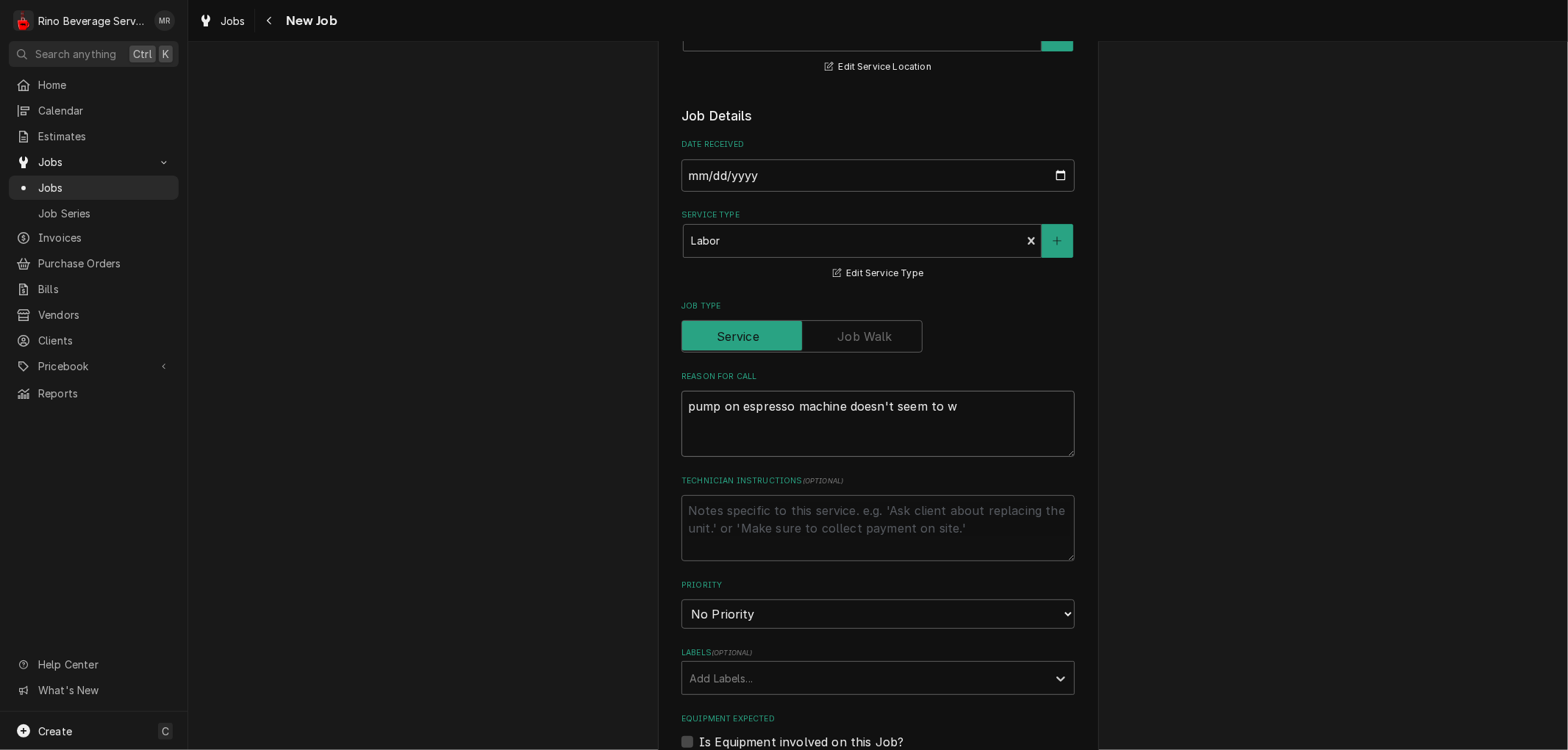
type textarea "x"
type textarea "pump on espresso machine doesn't seem to wo"
type textarea "x"
type textarea "pump on espresso machine doesn't seem to wor"
type textarea "x"
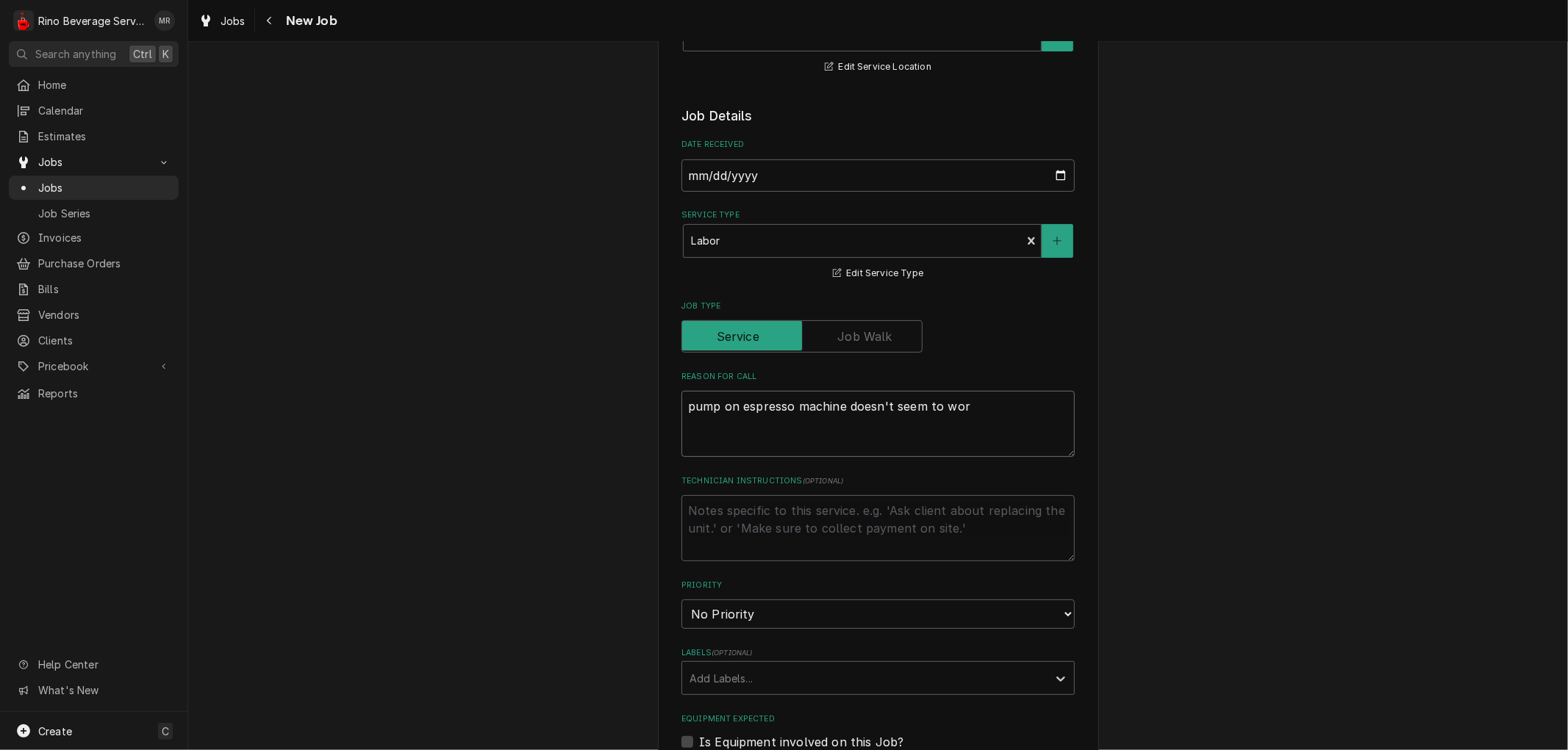
type textarea "pump on espresso machine doesn't seem to work"
type textarea "x"
type textarea "pump on espresso machine doesn't seem to worki"
type textarea "x"
type textarea "pump on espresso machine doesn't seem to workin"
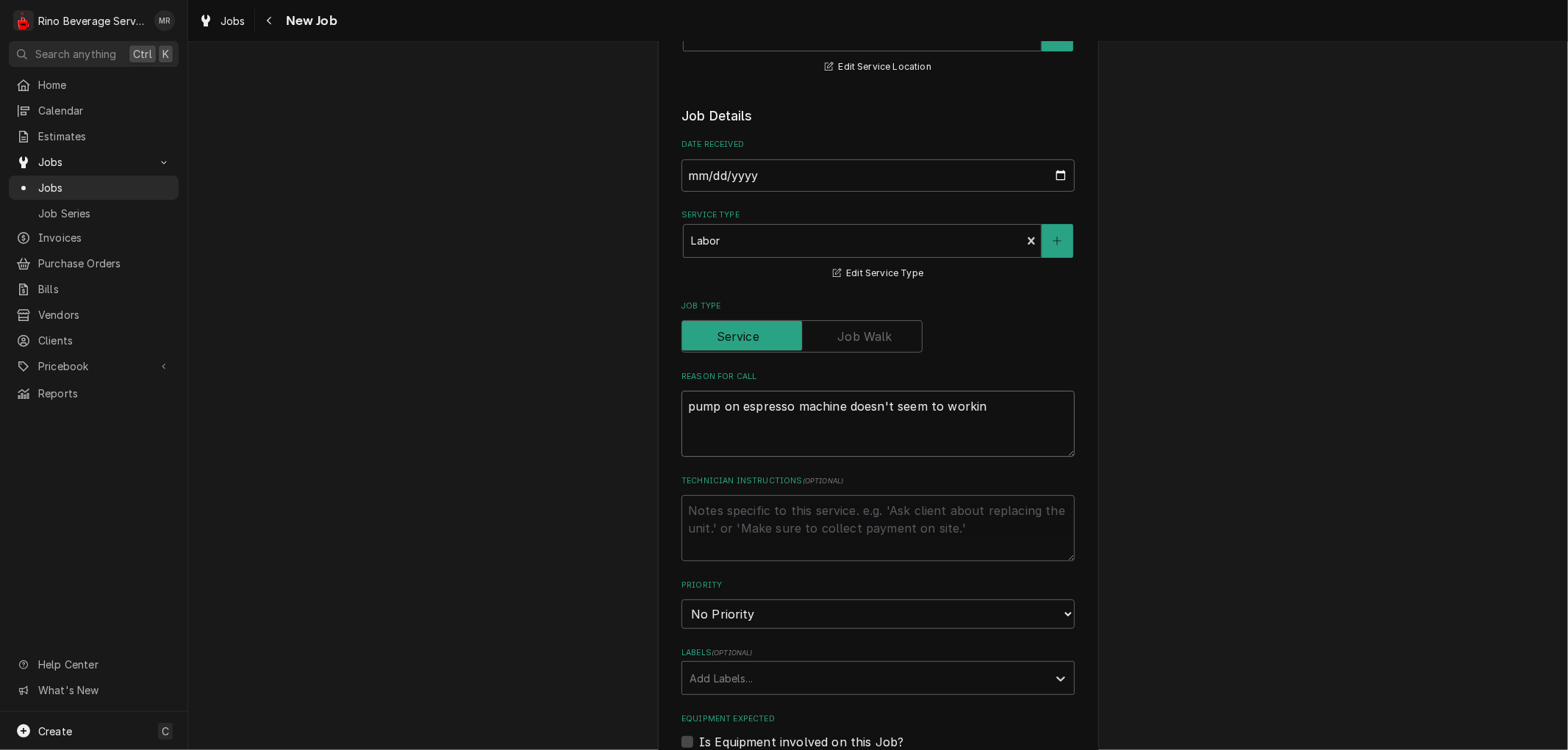
type textarea "x"
type textarea "pump on espresso machine doesn't seem to working"
type textarea "x"
type textarea "pump on espresso machine doesn't seem to working"
type textarea "x"
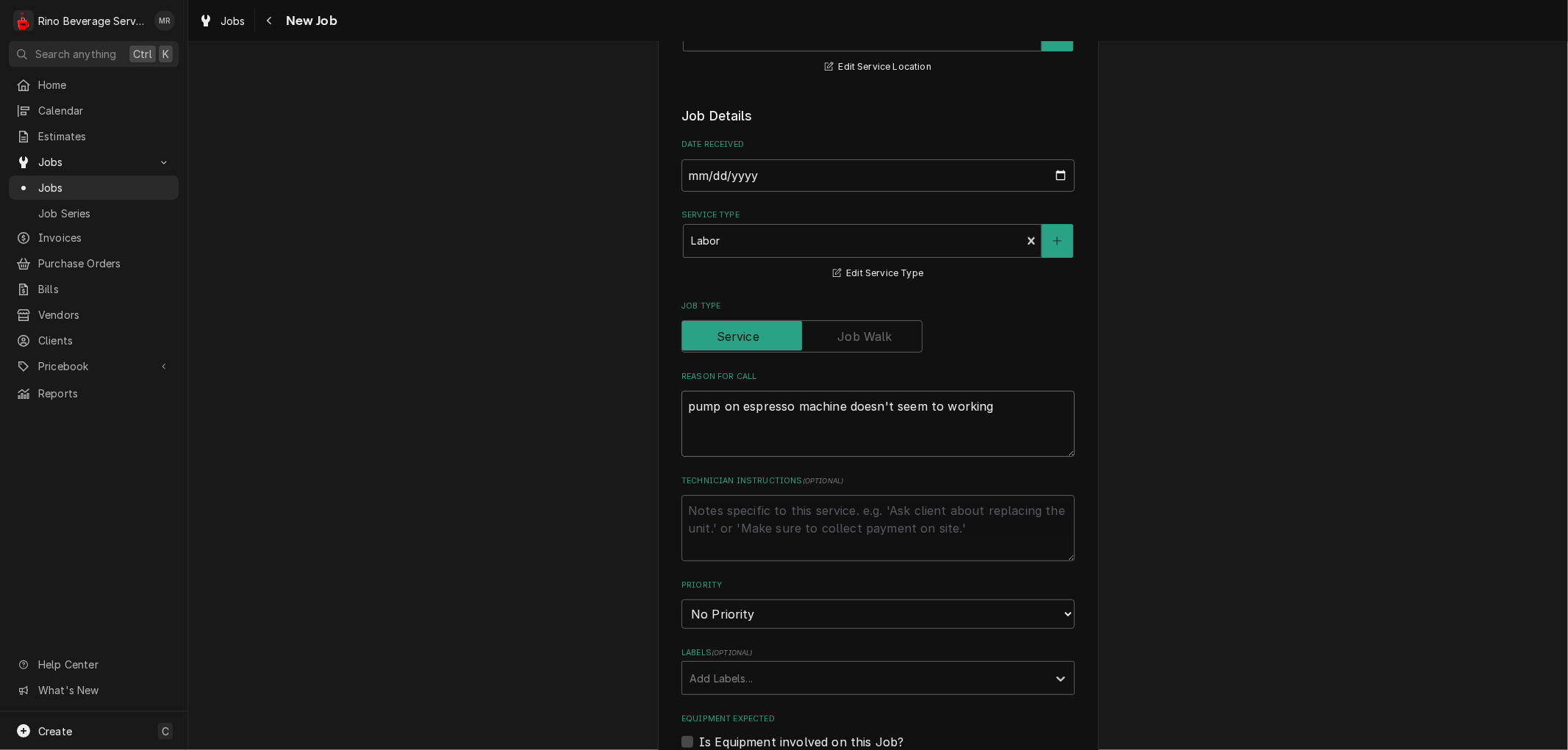
type textarea "pump on espresso machine doesn't seem to working p"
type textarea "x"
type textarea "pump on espresso machine doesn't seem to working pr"
type textarea "x"
type textarea "pump on espresso machine doesn't seem to working pro"
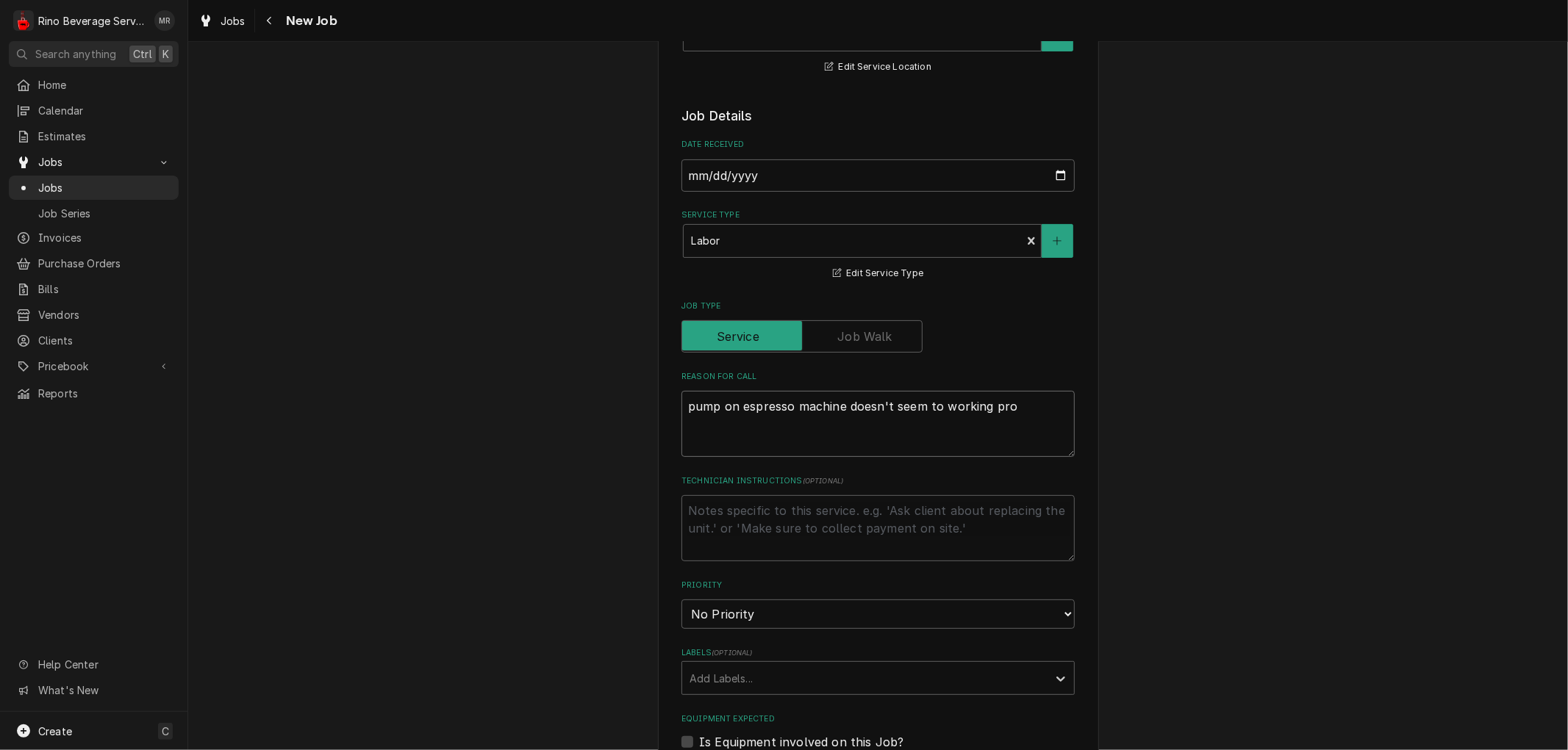
type textarea "x"
type textarea "pump on espresso machine doesn't seem to working prop"
type textarea "x"
type textarea "pump on espresso machine doesn't seem to working prope"
type textarea "x"
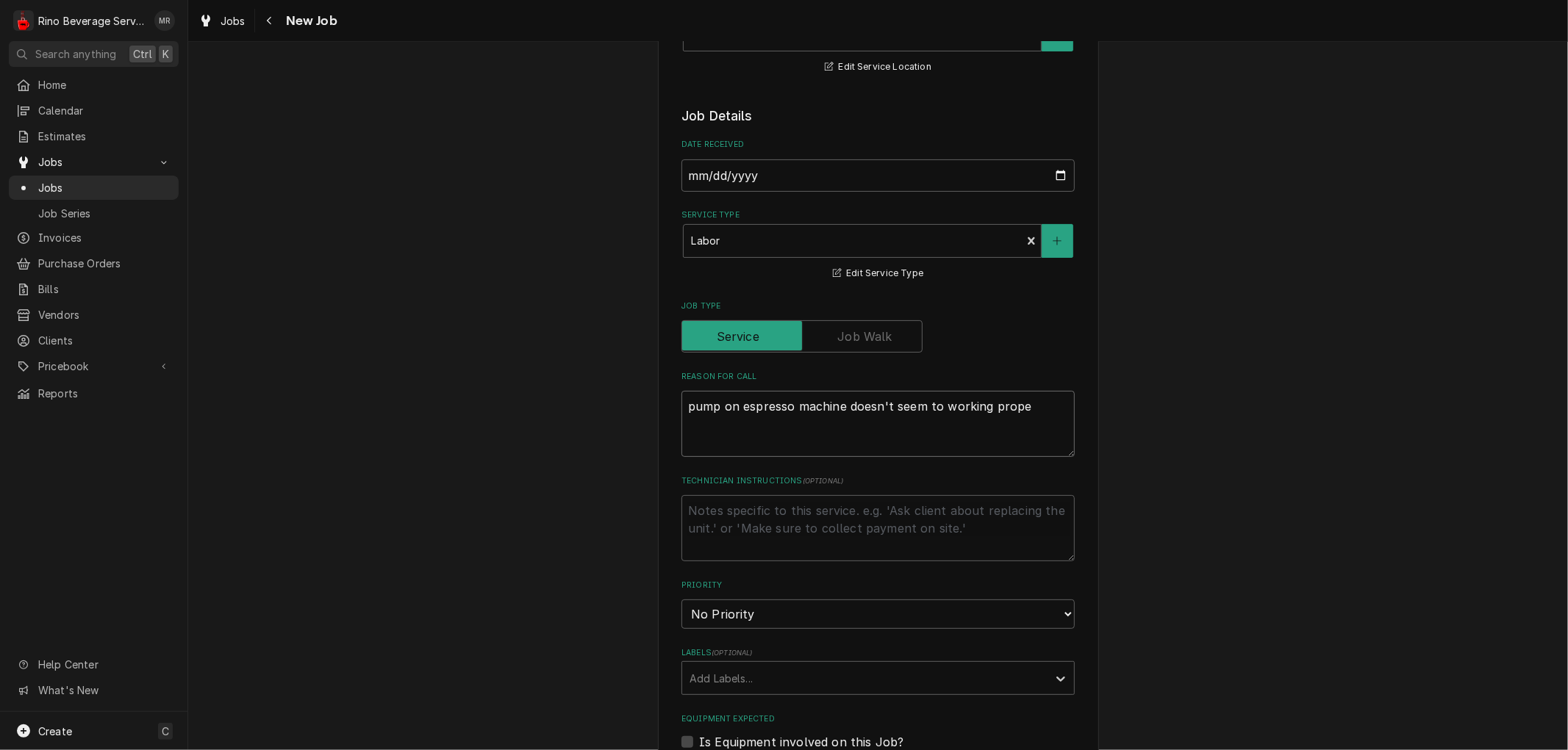
type textarea "pump on espresso machine doesn't seem to working proper"
type textarea "x"
type textarea "pump on espresso machine doesn't seem to working properl"
type textarea "x"
type textarea "pump on espresso machine doesn't seem to working properly"
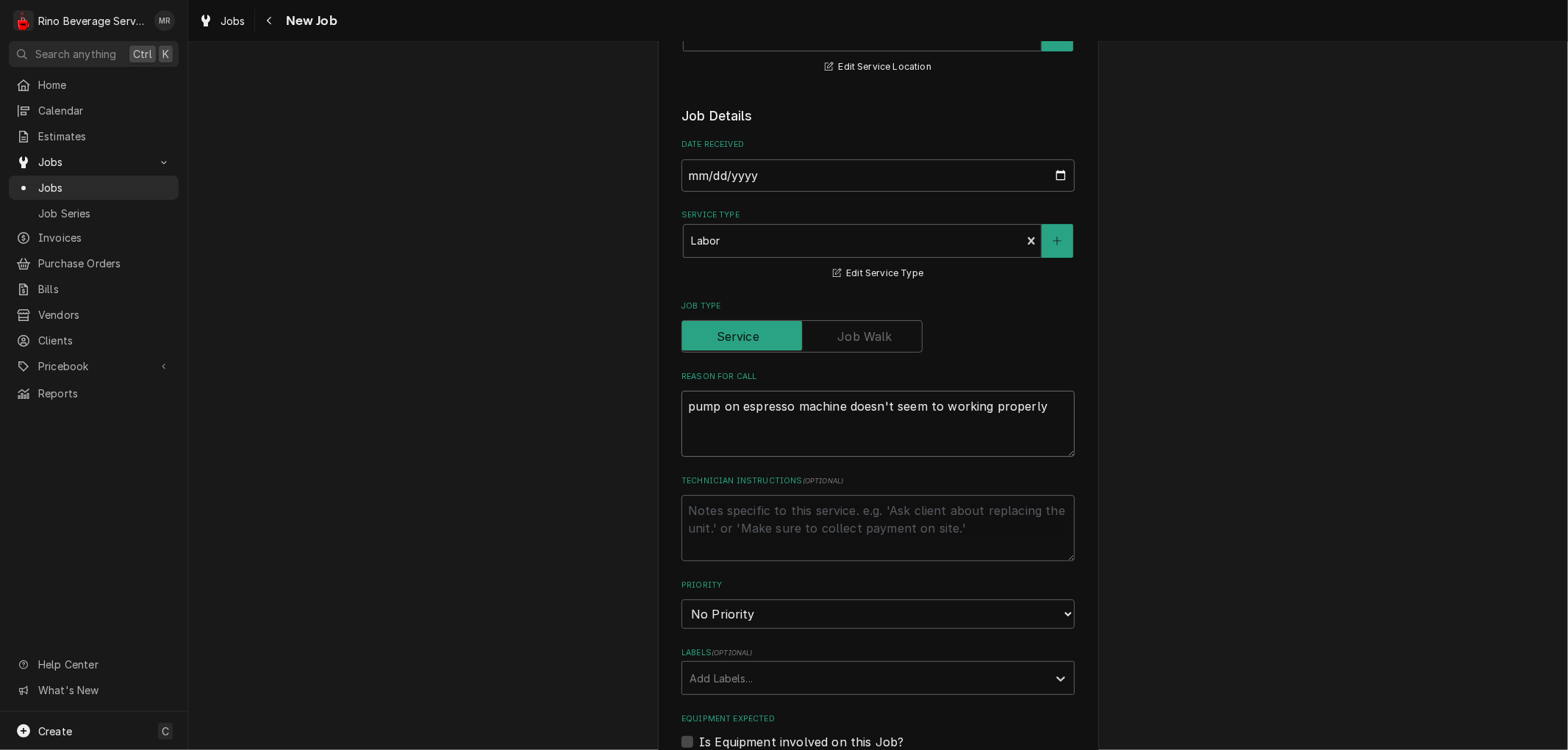
type textarea "x"
type textarea "pump on espresso machine doesn't seem to working properly"
click at [1017, 613] on select "No Priority Urgent High Medium Low" at bounding box center [878, 615] width 393 height 30
select select "1"
click at [681, 600] on select "No Priority Urgent High Medium Low" at bounding box center [878, 615] width 393 height 30
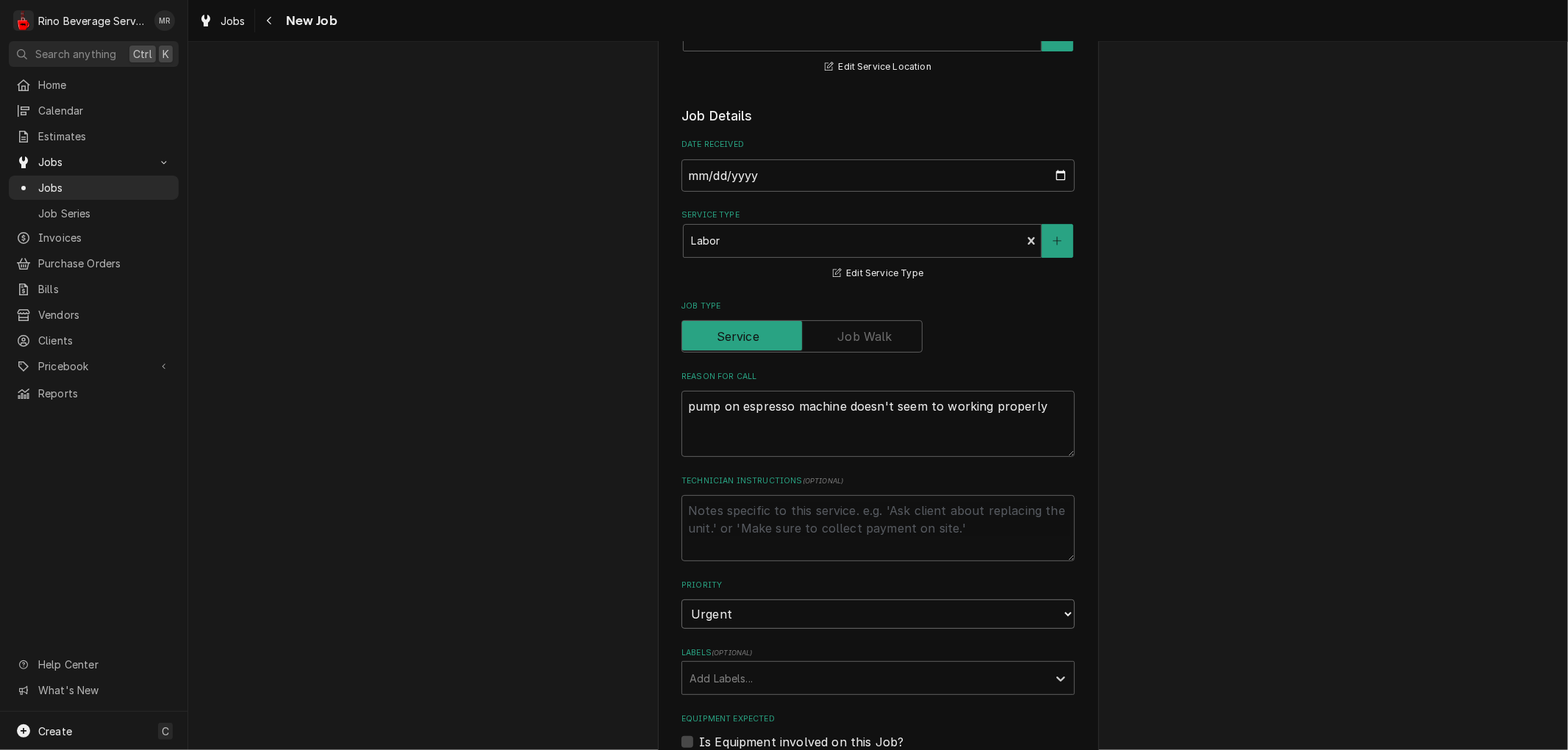
type textarea "x"
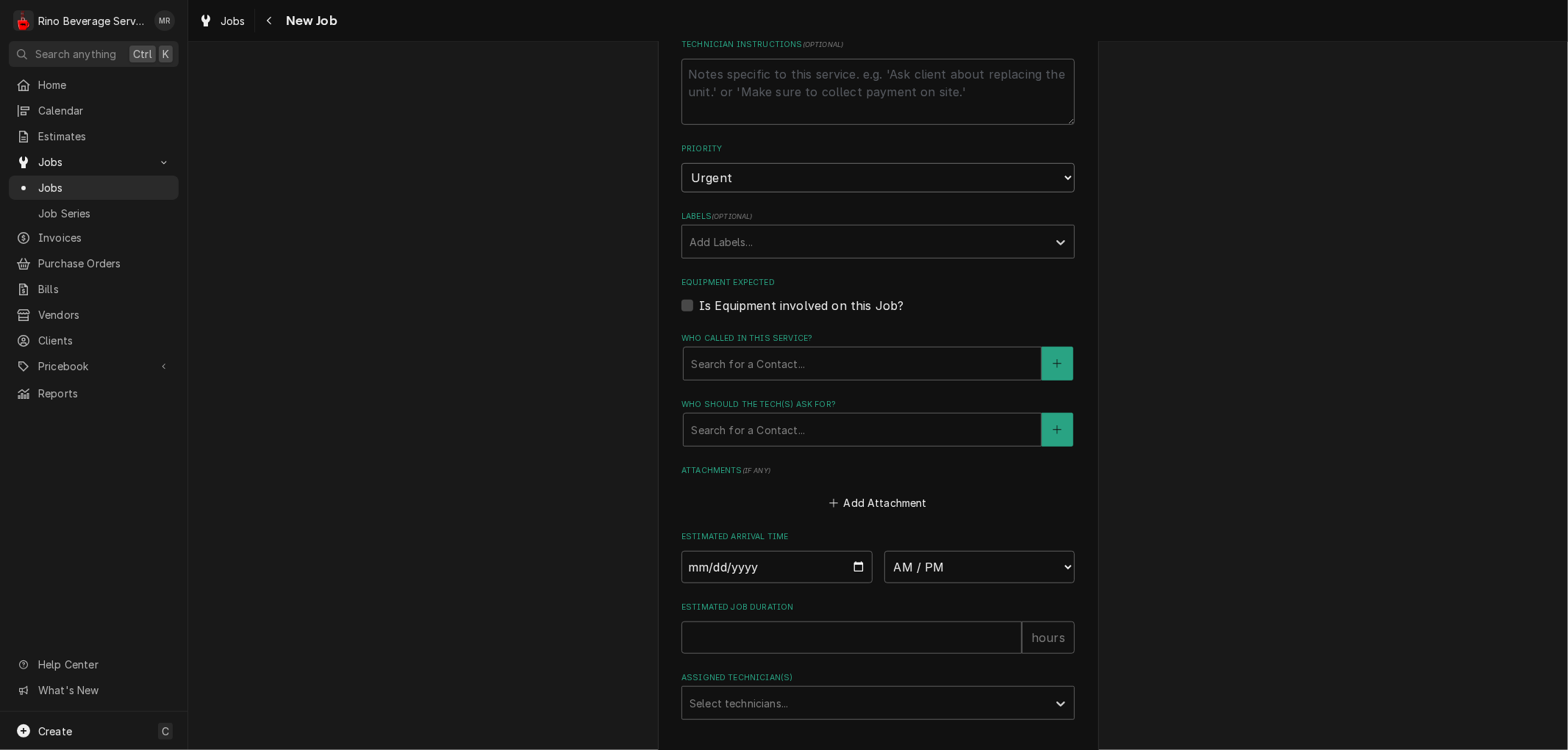
scroll to position [735, 0]
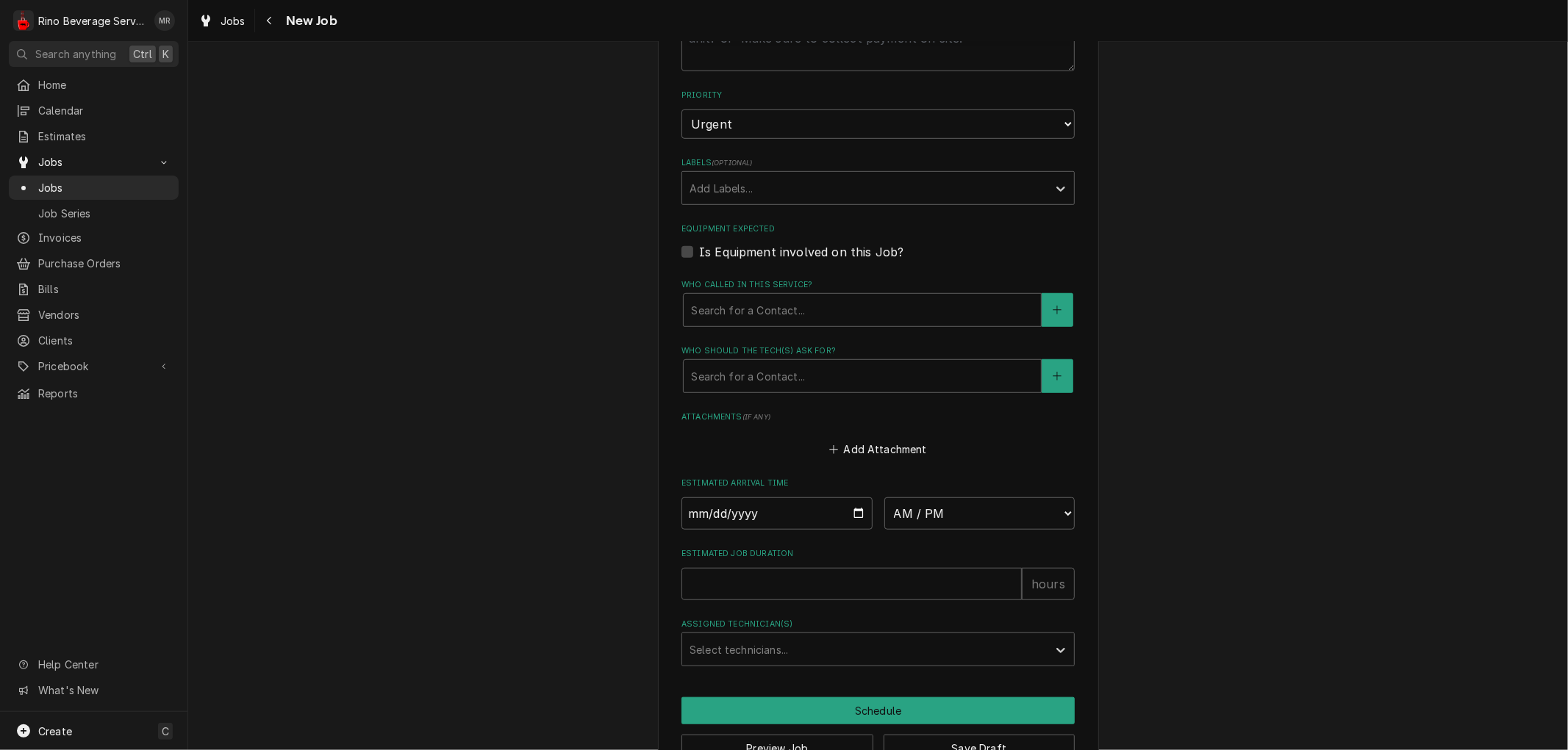
click at [699, 251] on label "Is Equipment involved on this Job?" at bounding box center [801, 252] width 205 height 18
click at [699, 251] on input "Equipment Expected" at bounding box center [896, 259] width 393 height 33
checkbox input "true"
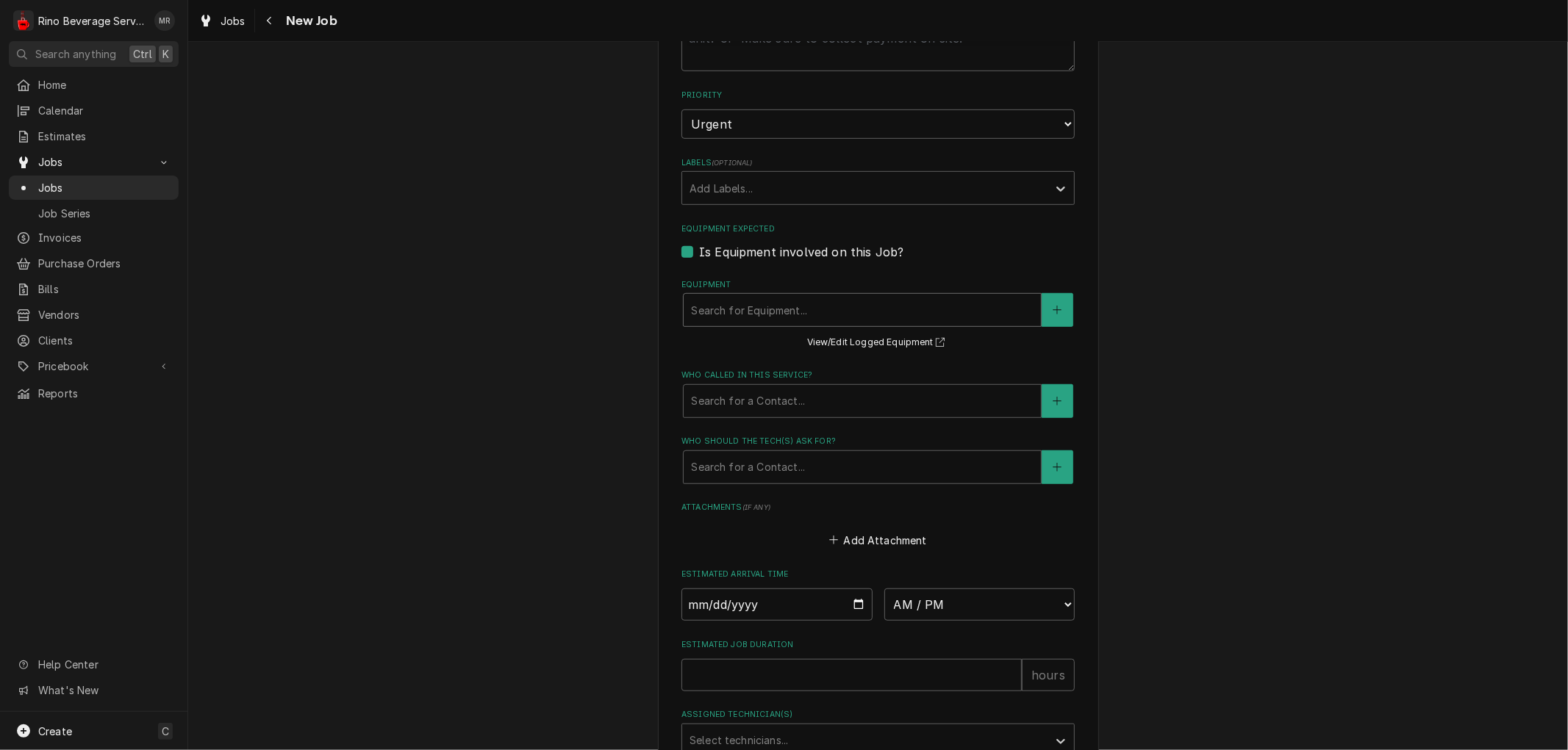
click at [730, 311] on div "Equipment" at bounding box center [862, 309] width 343 height 27
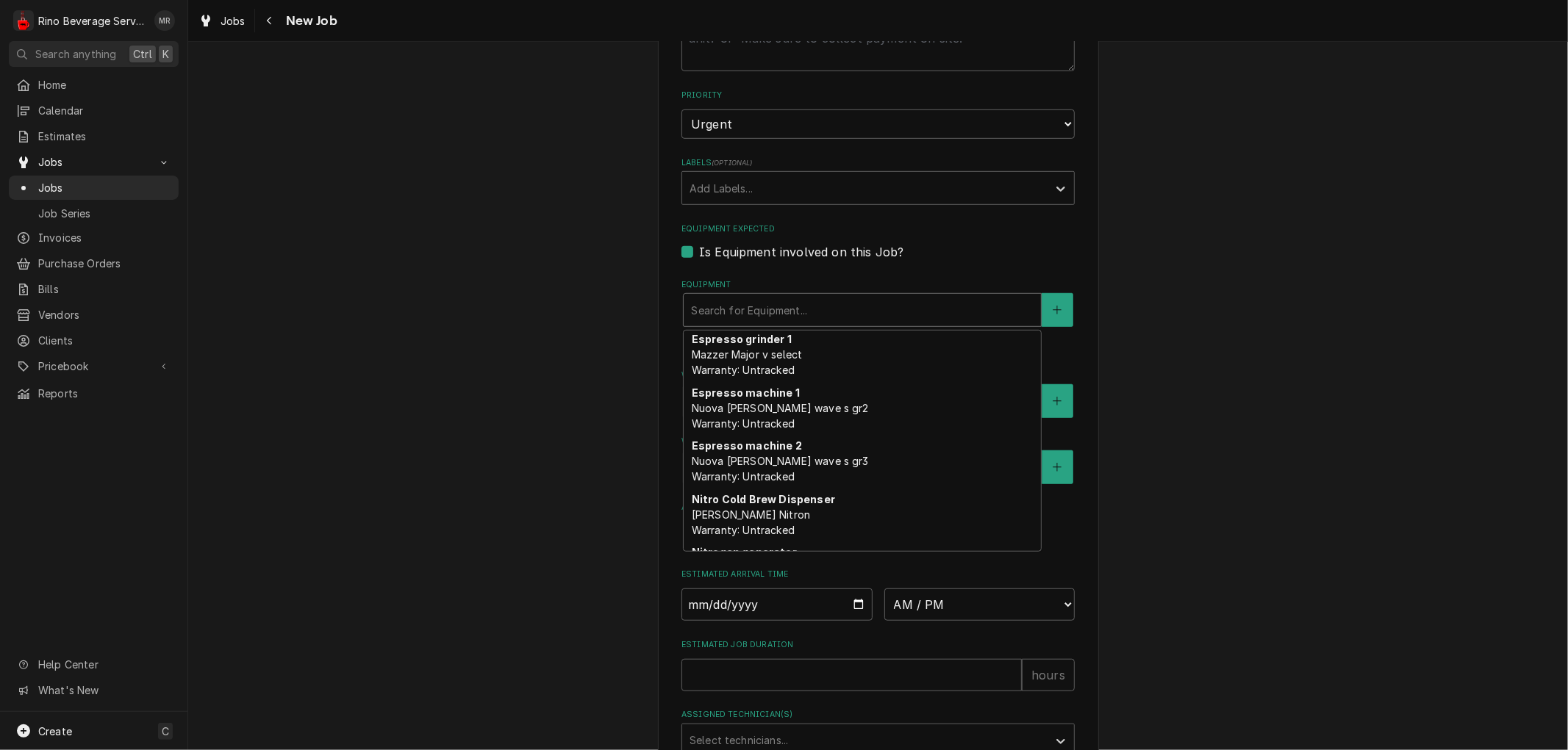
scroll to position [245, 0]
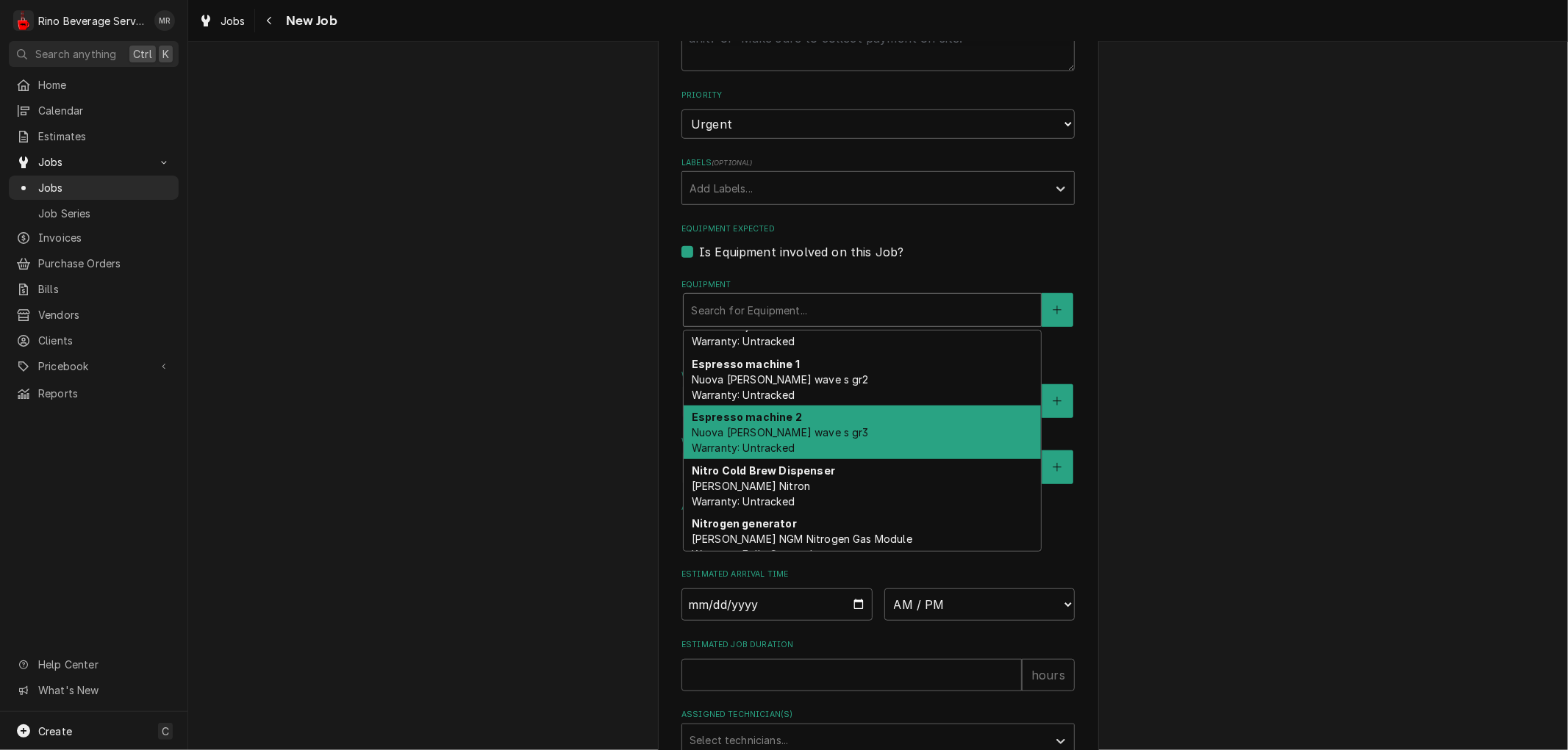
click at [885, 407] on div "Espresso machine 2 Nuova simonelli Aurellia wave s gr3 Warranty: Untracked" at bounding box center [862, 433] width 357 height 53
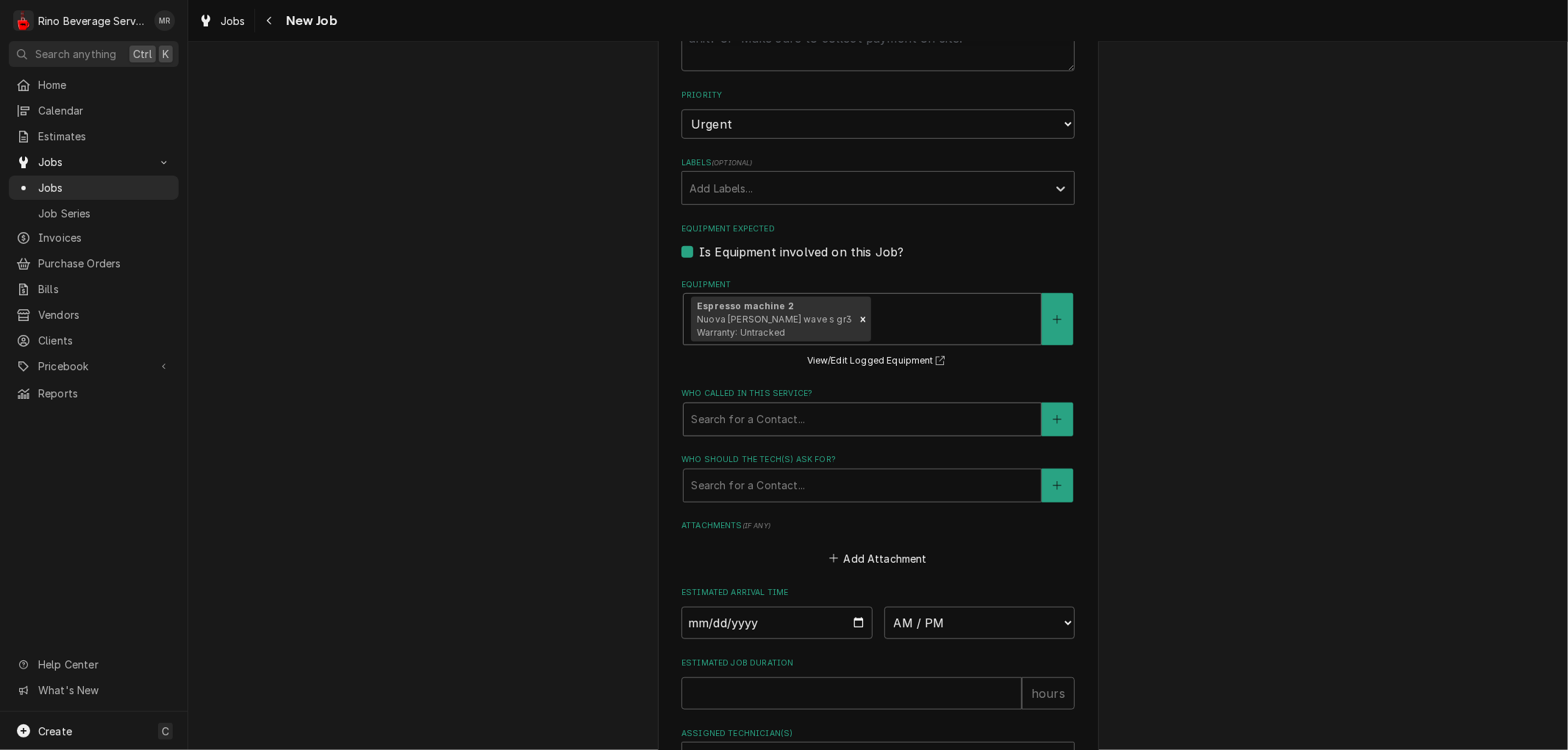
click at [859, 419] on div "Who called in this service?" at bounding box center [862, 419] width 343 height 27
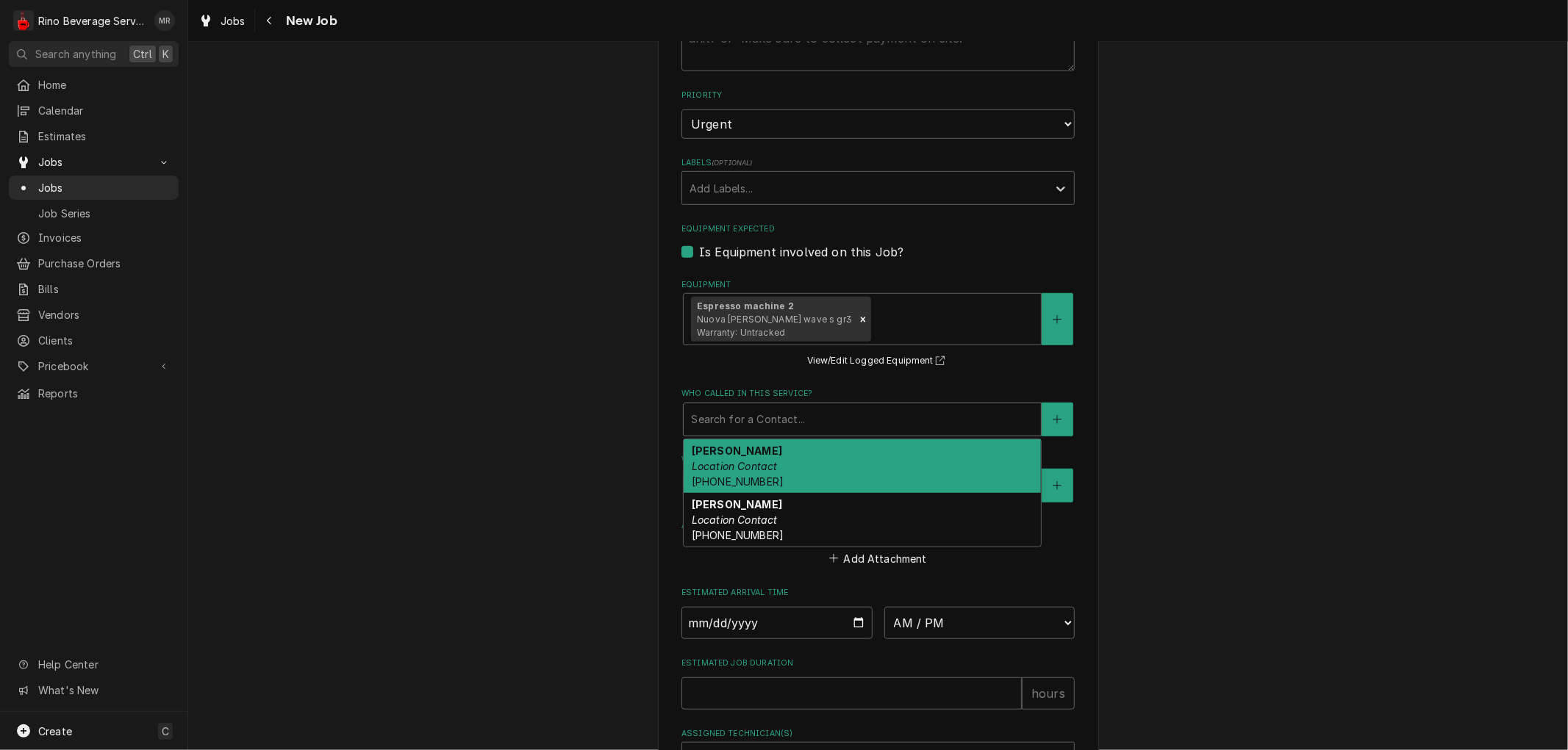
type textarea "x"
type input "G"
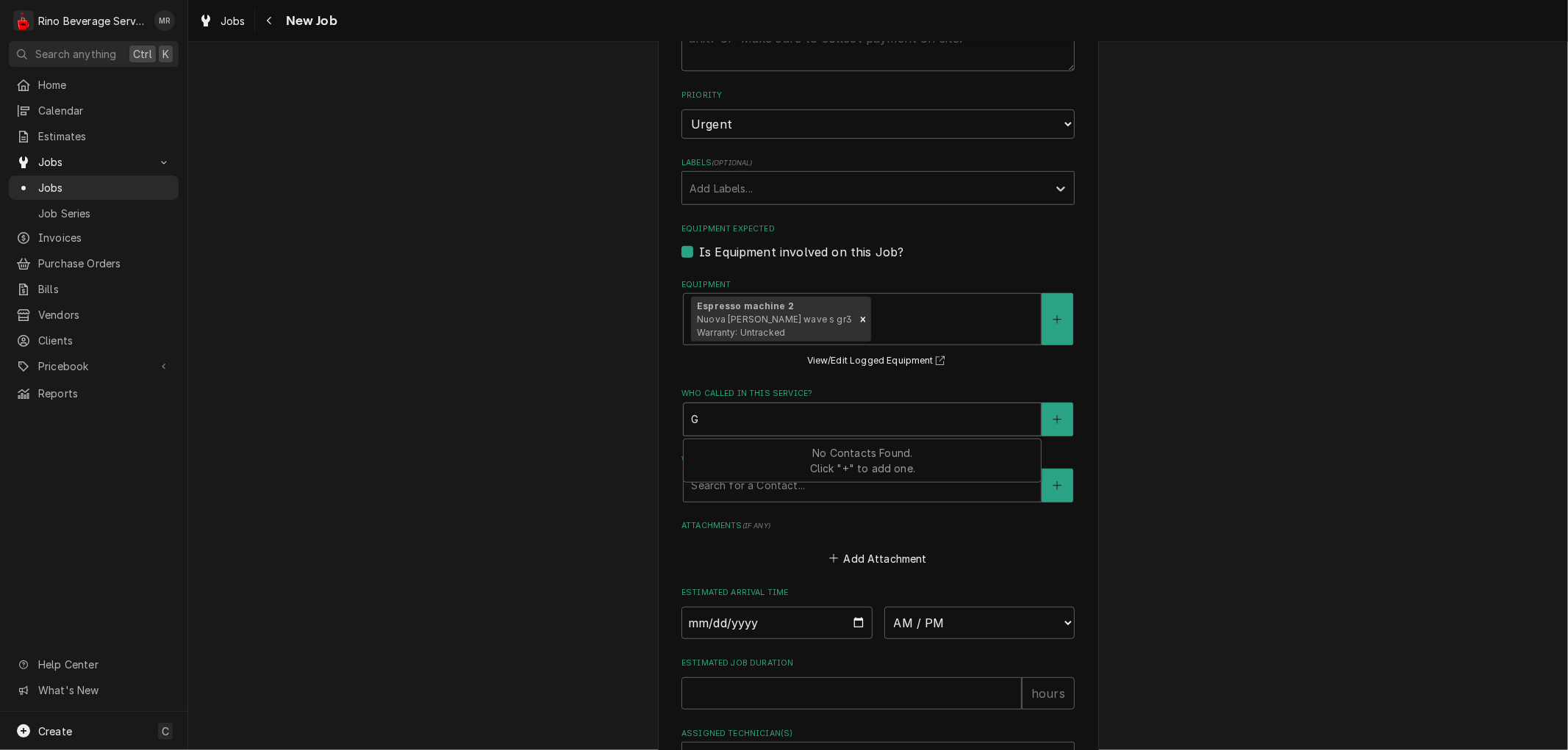
type textarea "x"
type input "Gr"
type textarea "x"
type input "Gra"
type textarea "x"
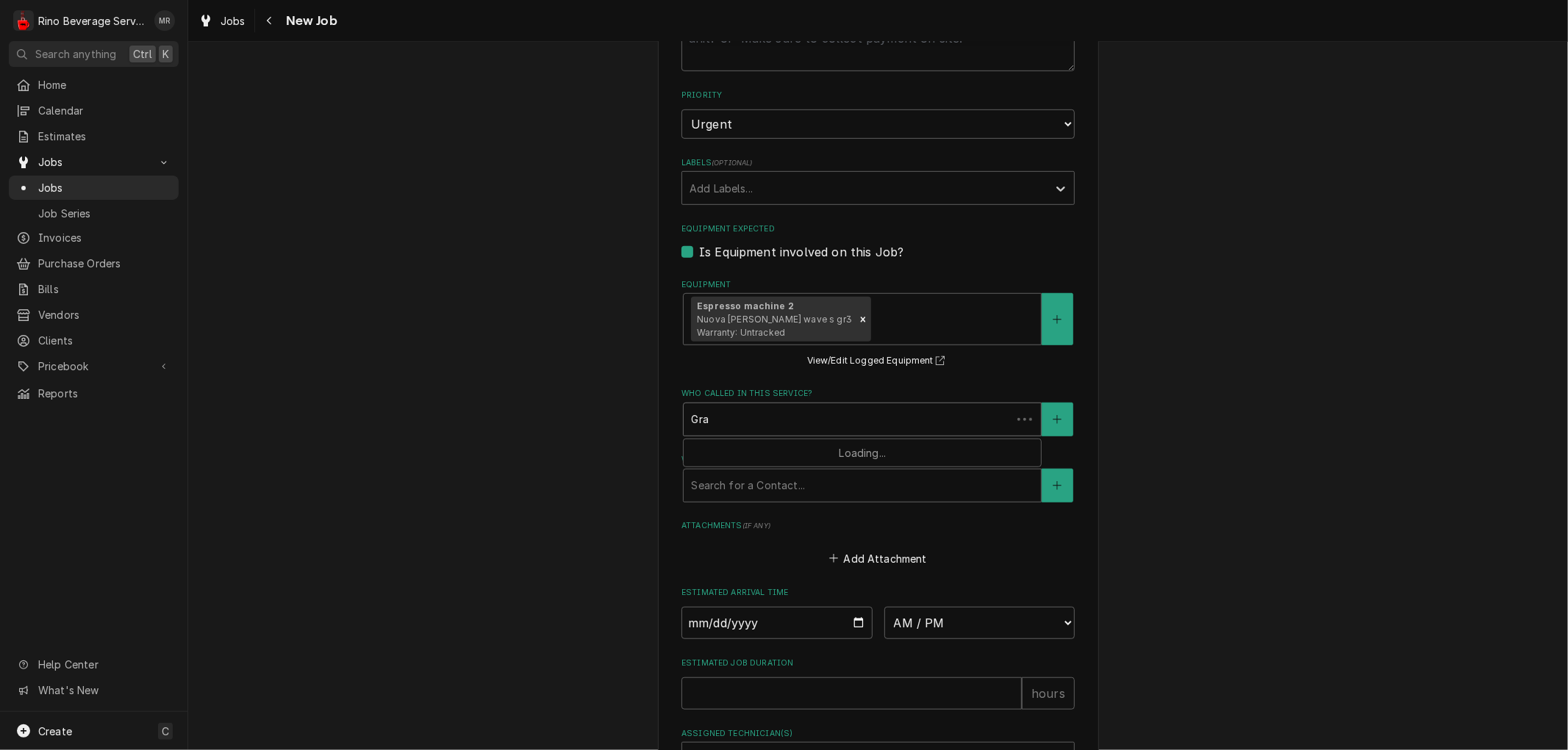
type input "Grac"
type textarea "x"
type input "Grace"
click at [1042, 417] on button "Who called in this service?" at bounding box center [1057, 420] width 31 height 34
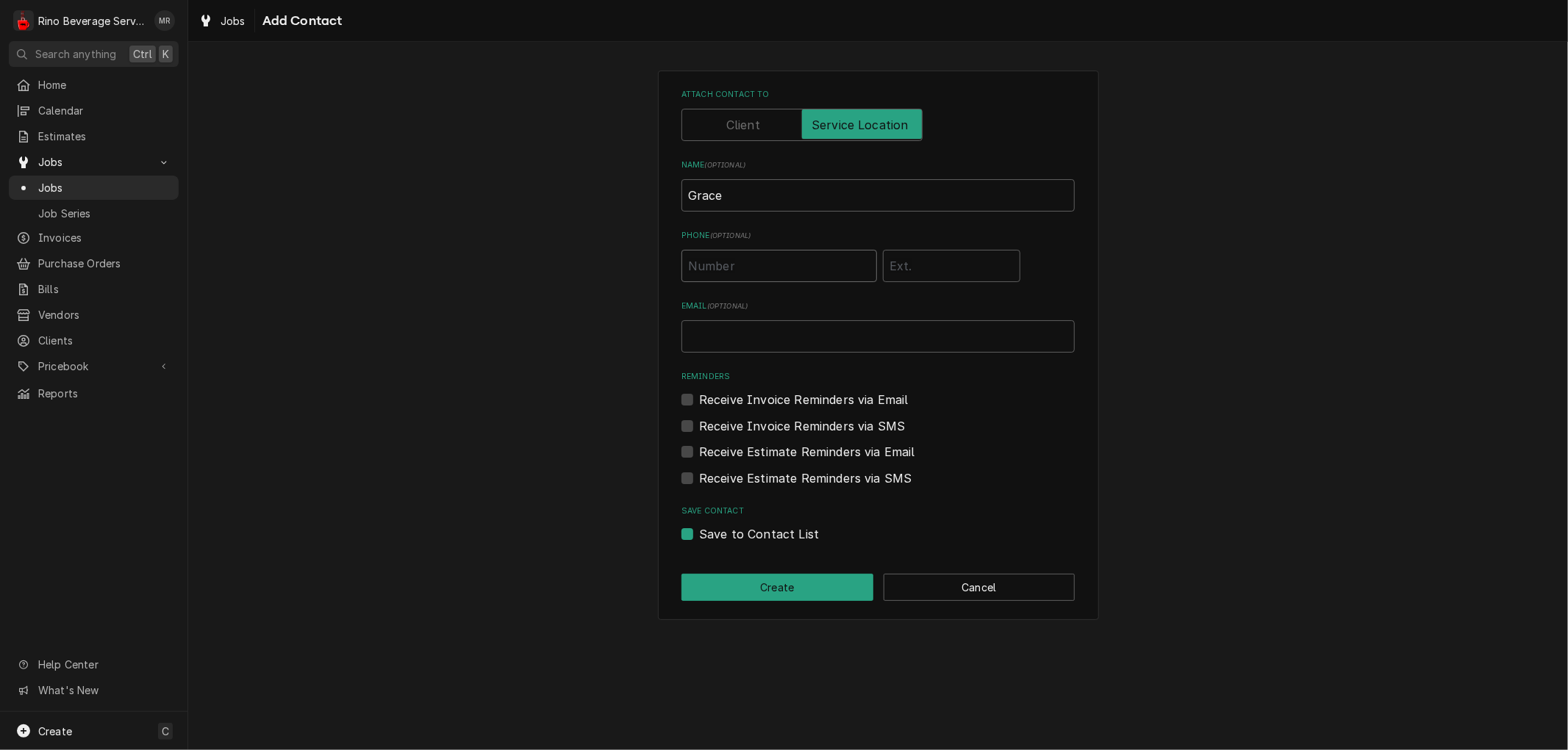
click at [827, 268] on input "Phone ( optional )" at bounding box center [779, 266] width 196 height 33
type input "(937) 916-9425"
click at [833, 589] on button "Create" at bounding box center [777, 588] width 192 height 28
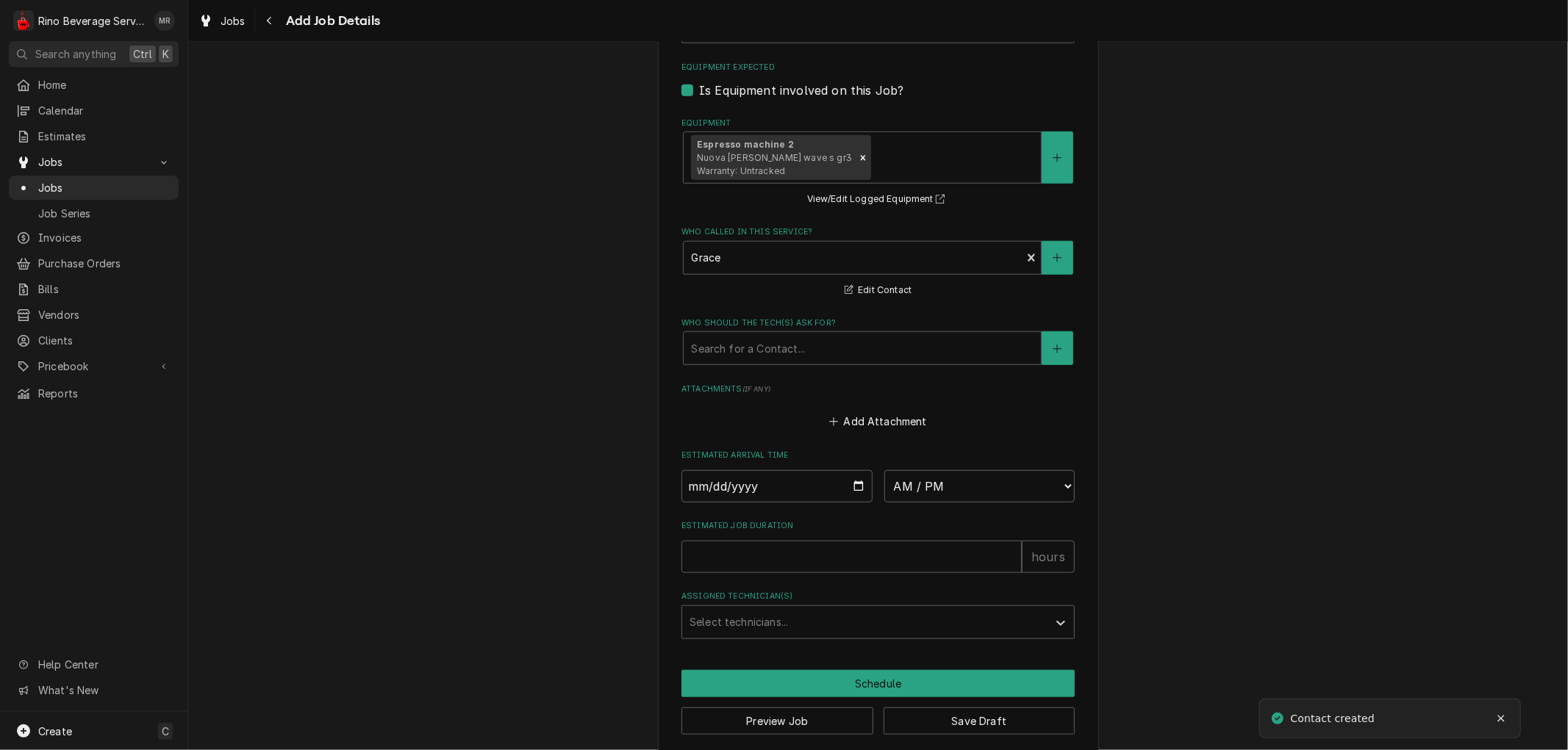
scroll to position [898, 0]
click at [847, 482] on input "Date" at bounding box center [776, 484] width 191 height 33
type textarea "x"
type input "2025-09-02"
type textarea "x"
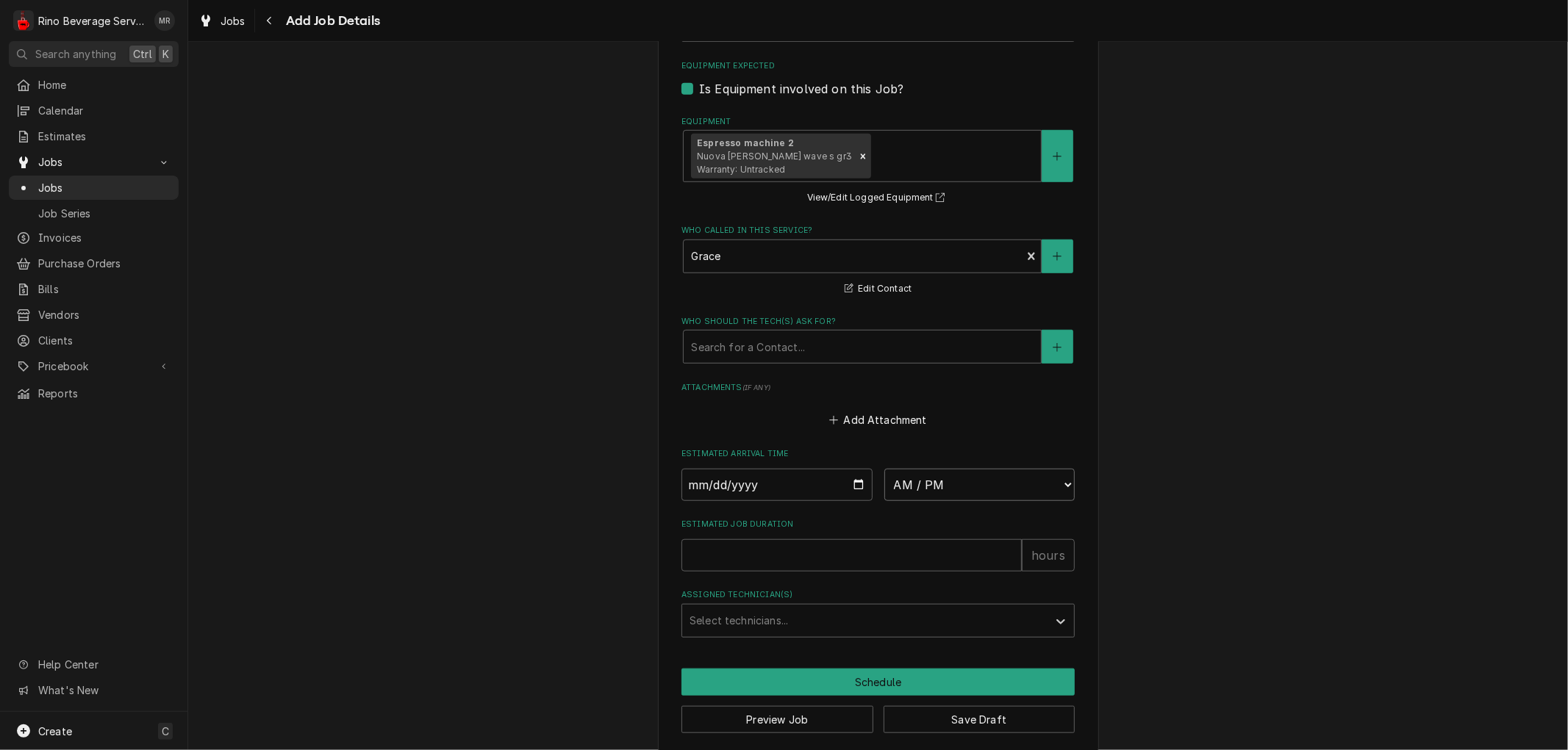
click at [1059, 483] on select "AM / PM 6:00 AM 6:15 AM 6:30 AM 6:45 AM 7:00 AM 7:15 AM 7:30 AM 7:45 AM 8:00 AM…" at bounding box center [980, 484] width 191 height 33
select select "10:30:00"
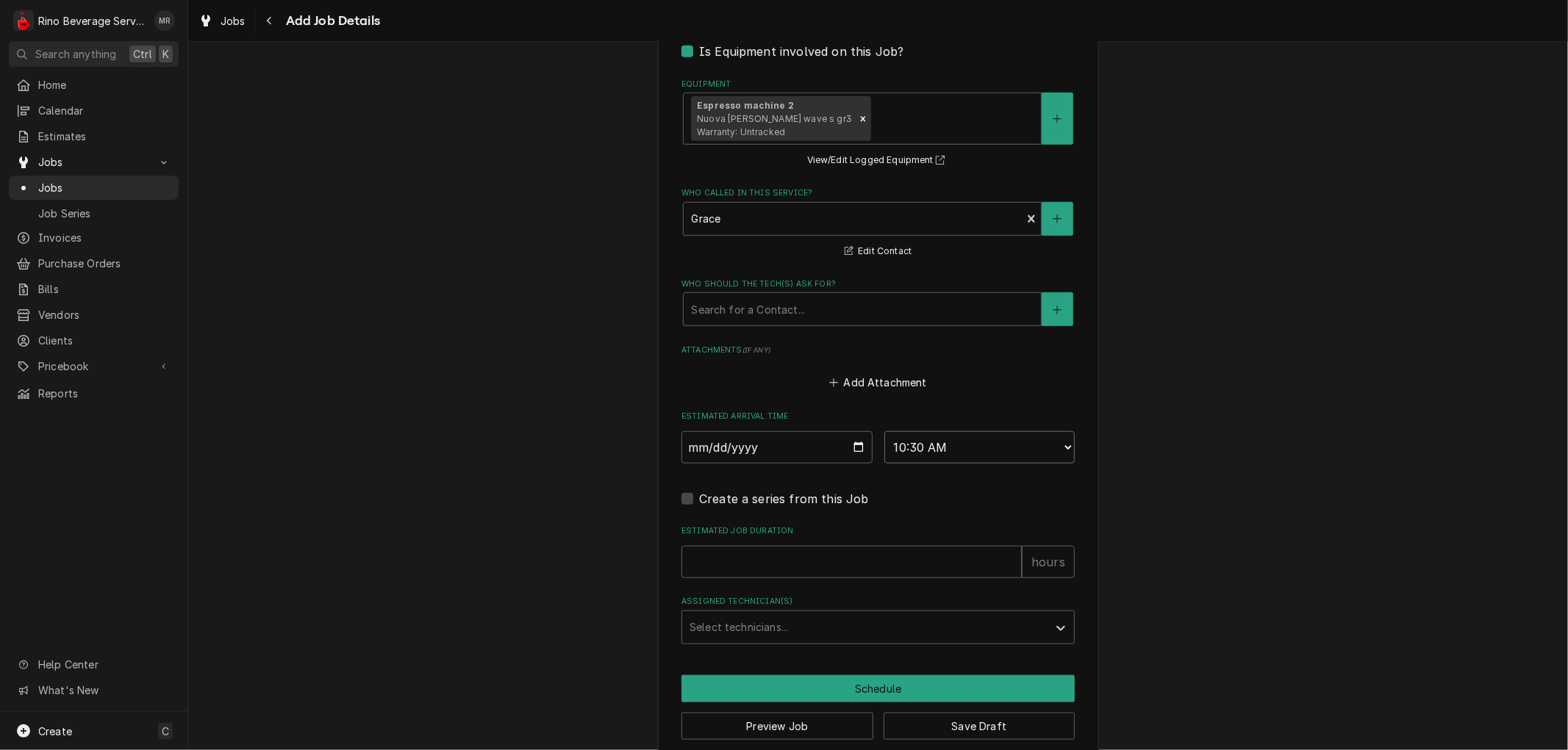
scroll to position [956, 0]
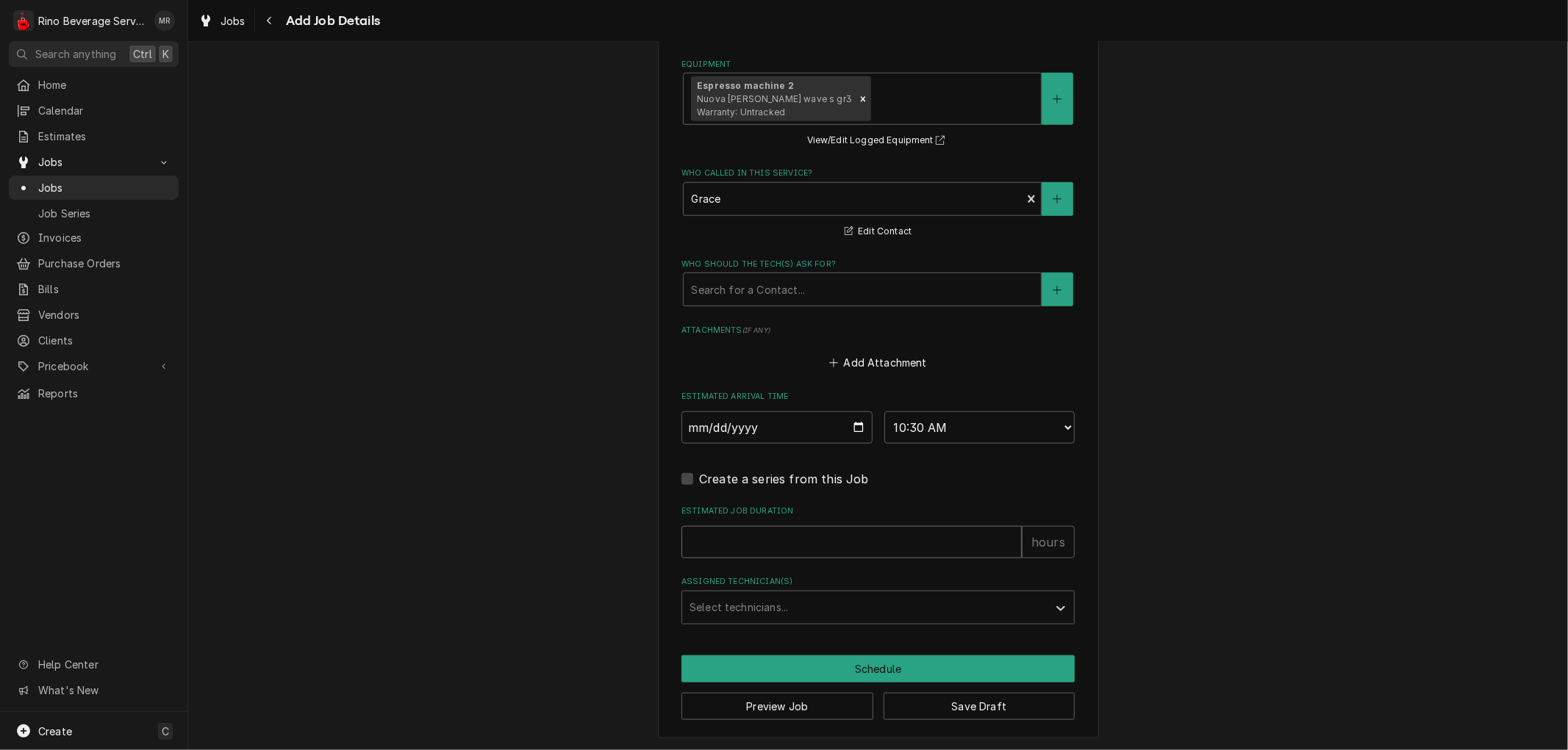
click at [922, 541] on input "Estimated Job Duration" at bounding box center [851, 542] width 340 height 33
type textarea "x"
type input "1"
type textarea "x"
type input "1.5"
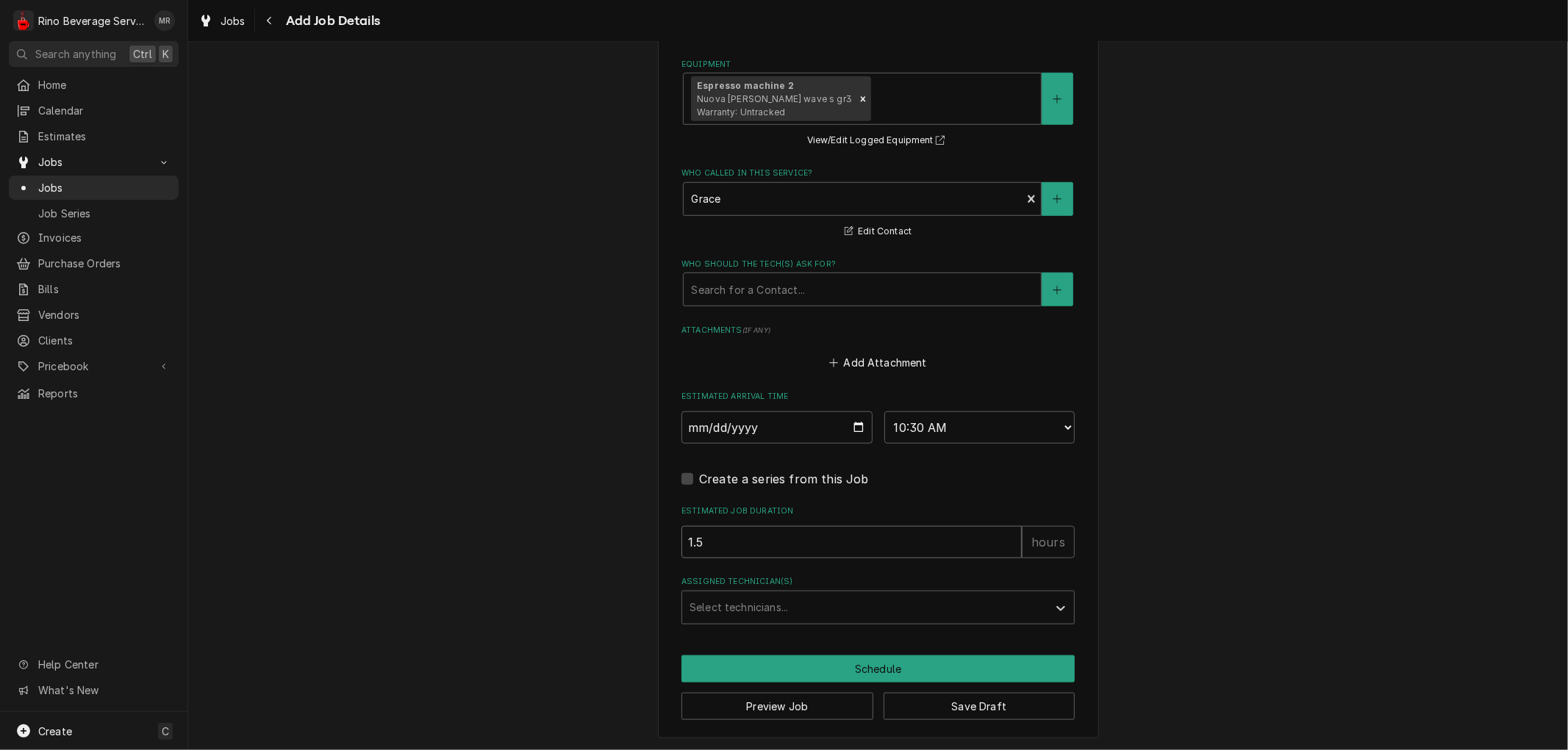
type textarea "x"
type input "1.5"
click at [912, 604] on div "Assigned Technician(s)" at bounding box center [865, 608] width 351 height 27
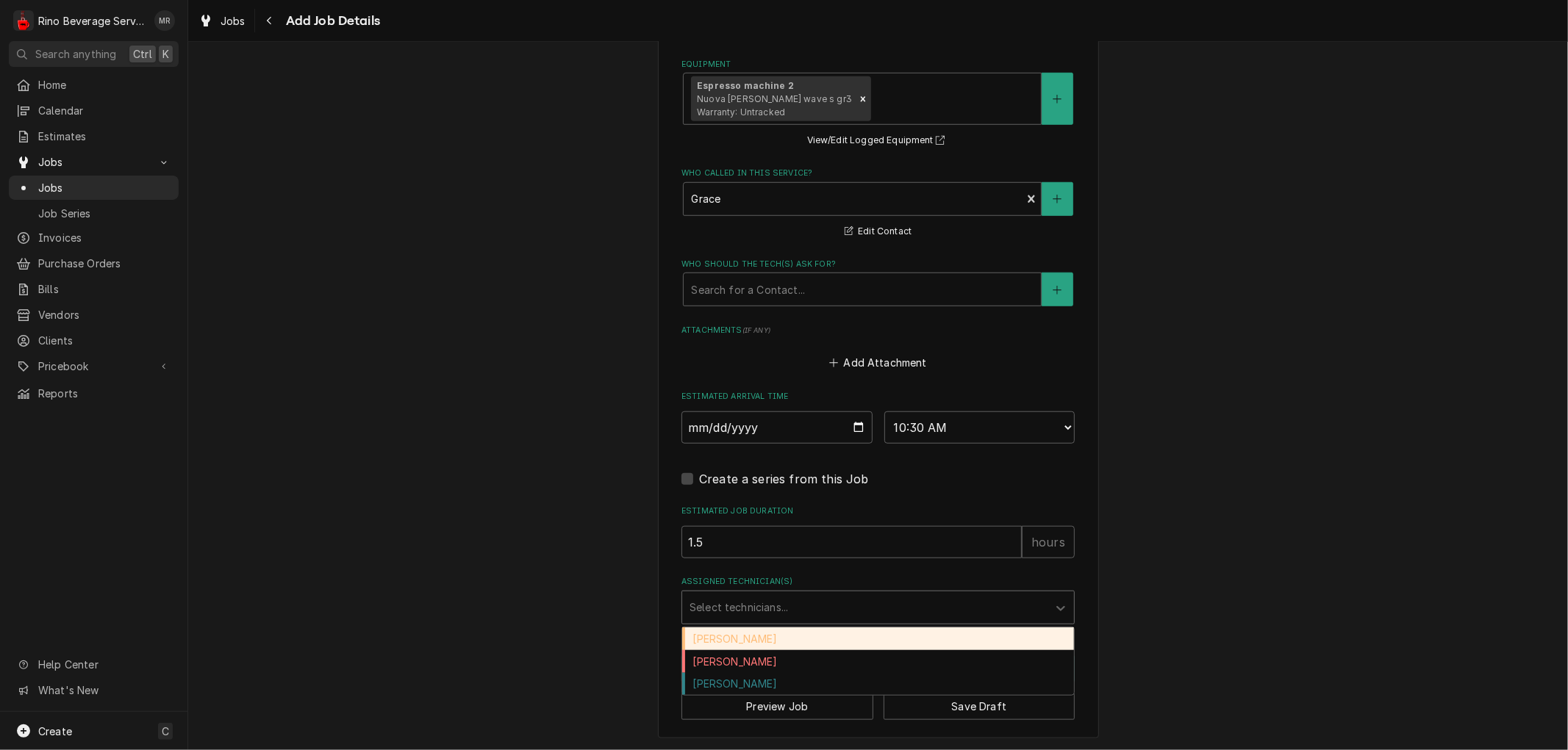
click at [840, 641] on div "Damon Rinehart" at bounding box center [878, 638] width 392 height 23
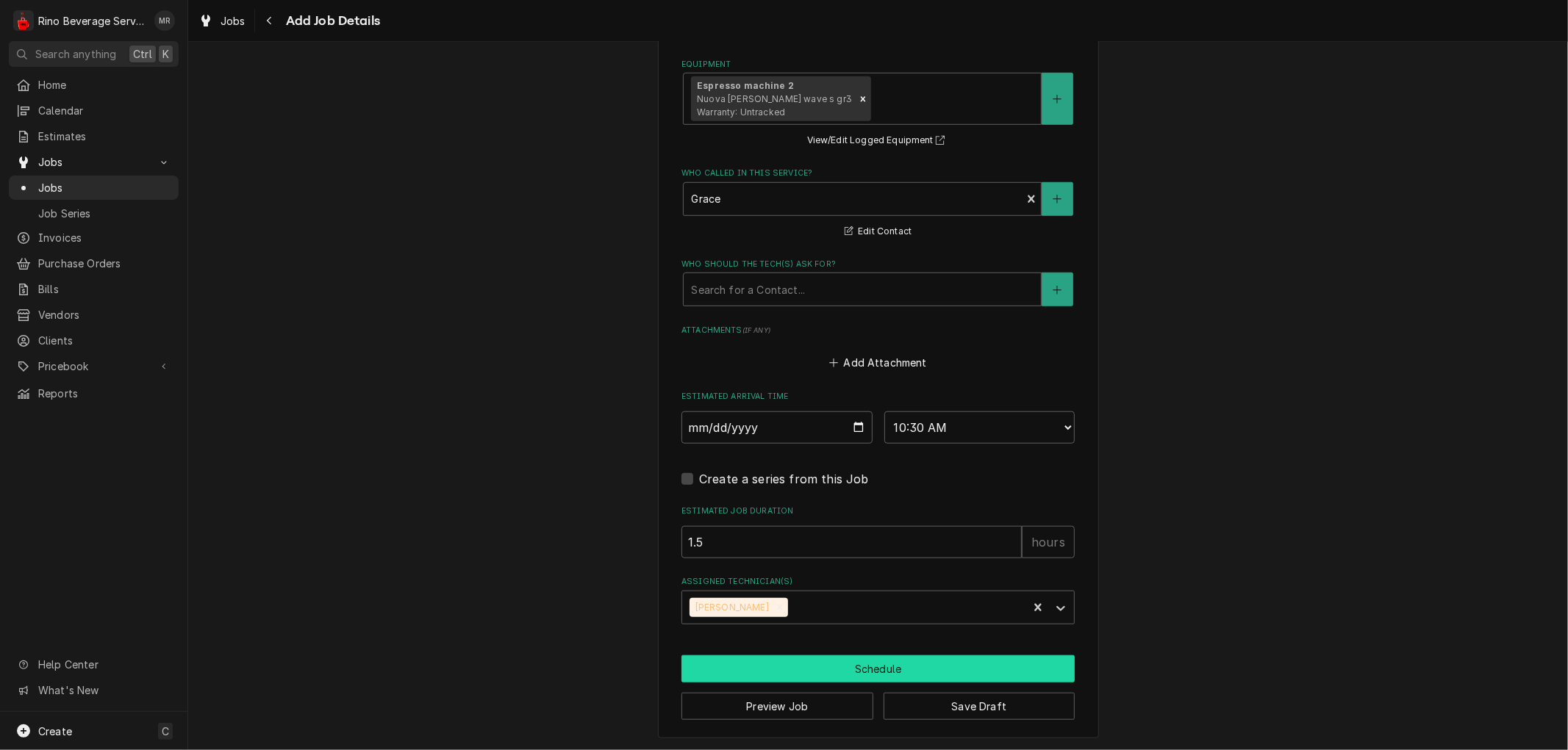
click at [877, 665] on button "Schedule" at bounding box center [878, 669] width 393 height 28
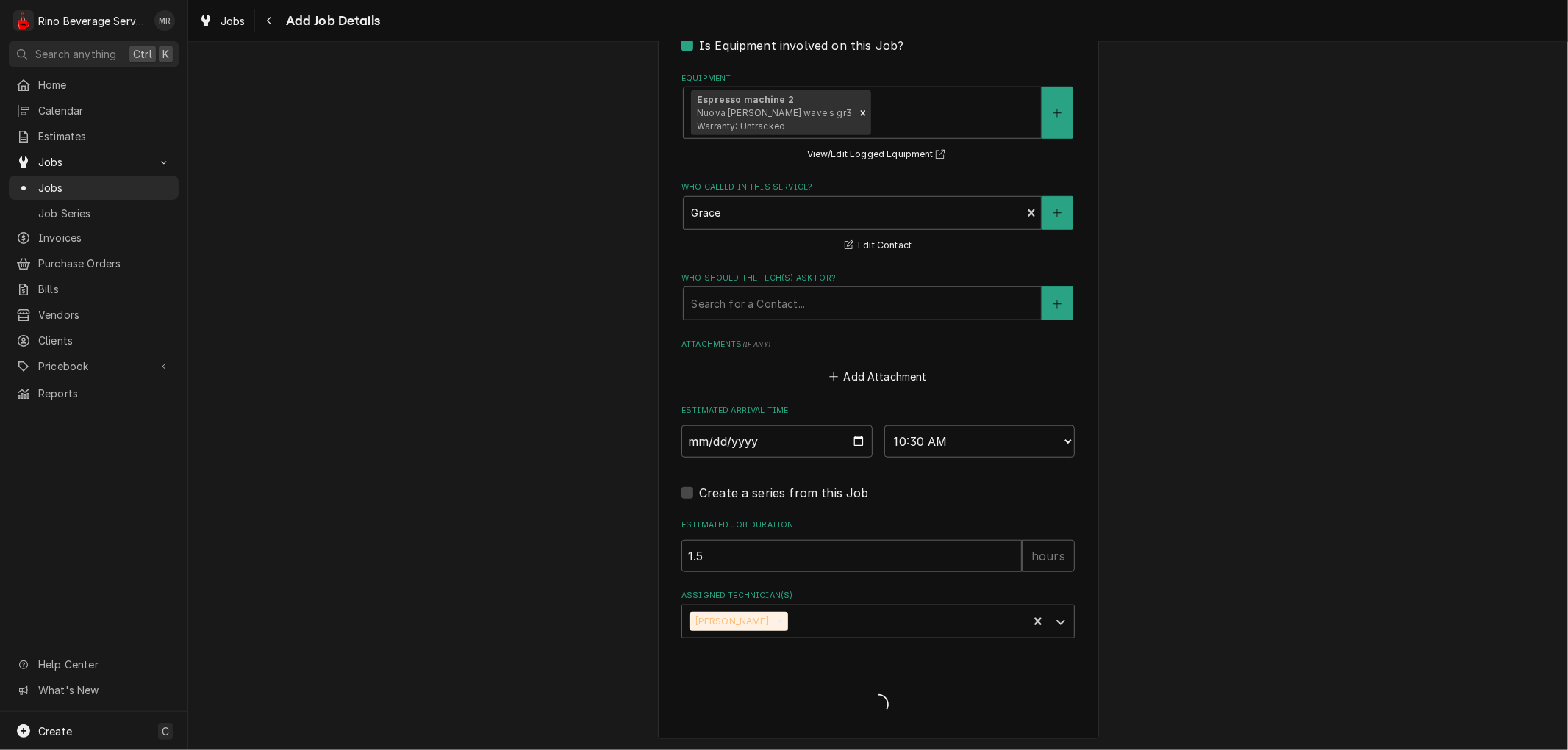
type textarea "x"
